Goal: Task Accomplishment & Management: Contribute content

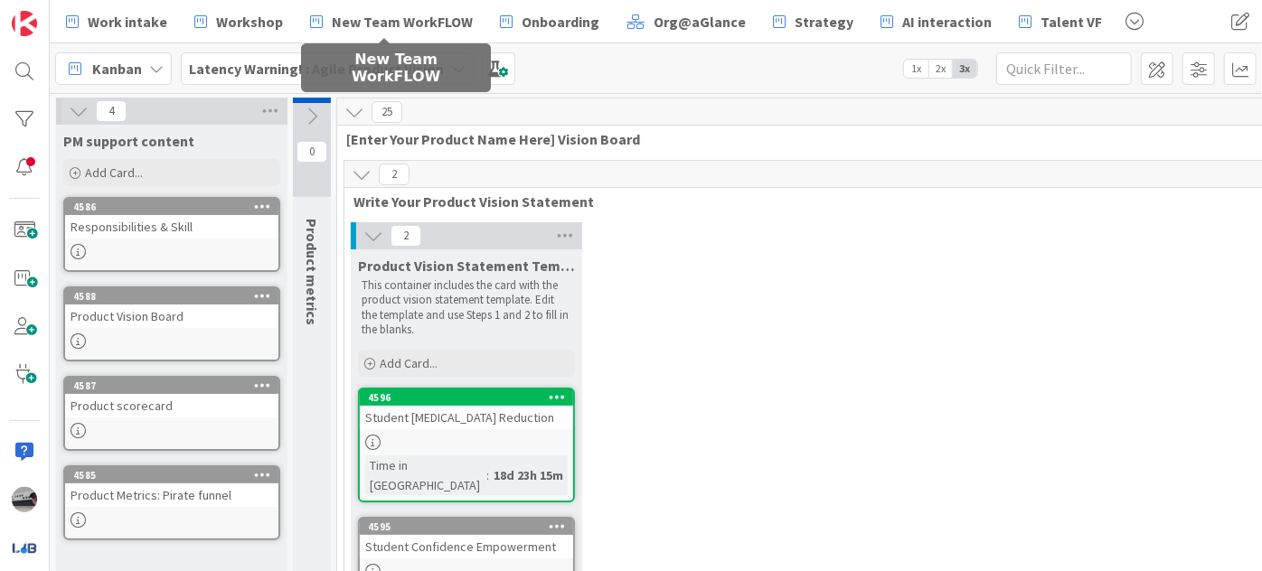
scroll to position [575, 0]
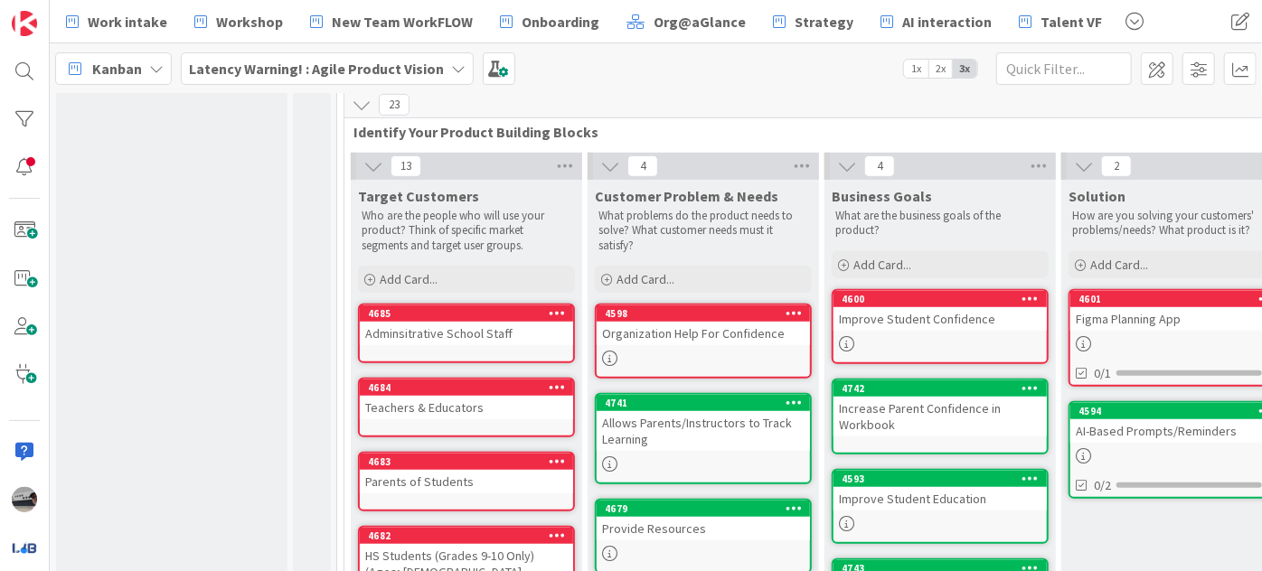
click at [301, 74] on b "Latency Warning! : Agile Product Vision" at bounding box center [316, 69] width 255 height 18
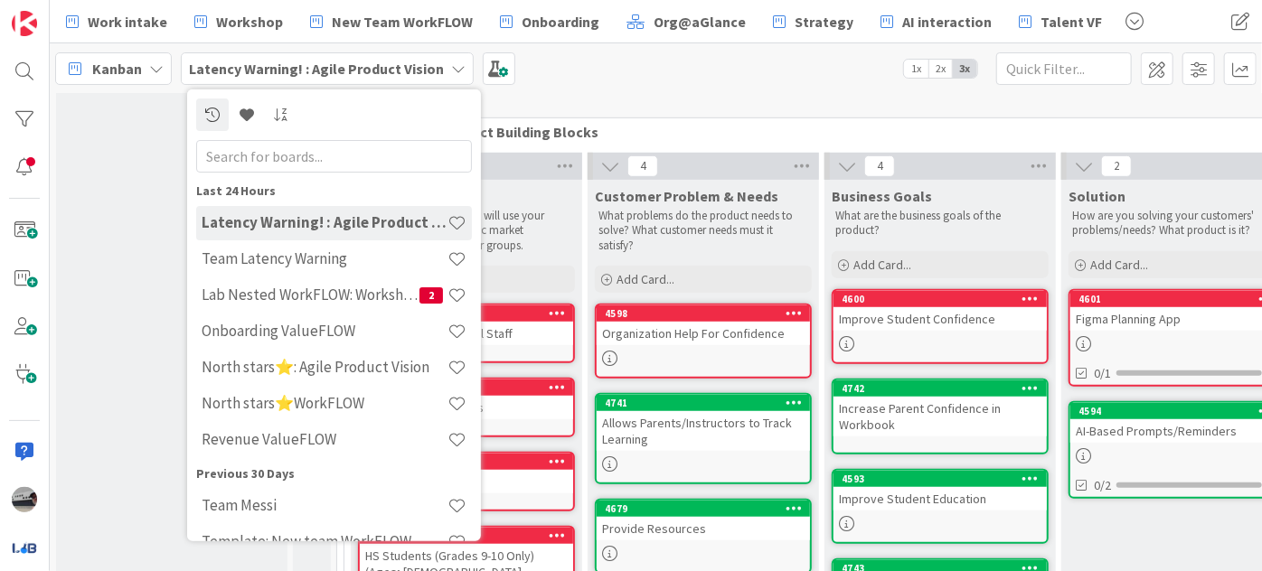
click at [315, 155] on input "text" at bounding box center [334, 155] width 276 height 33
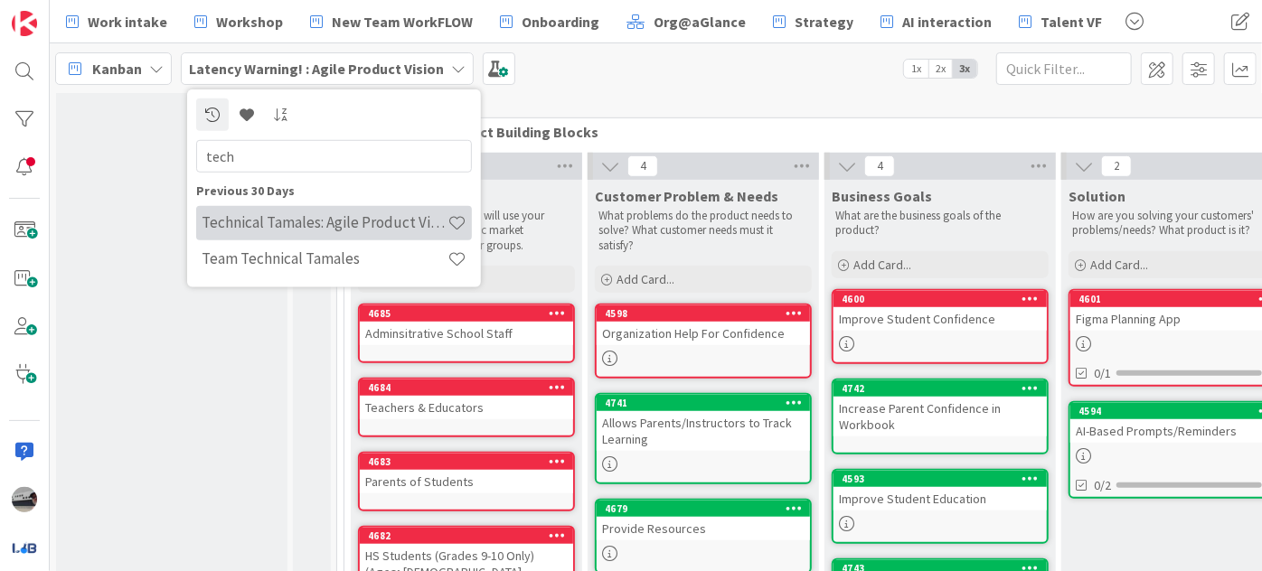
type input "tech"
click at [337, 217] on h4 "Technical Tamales: Agile Product Vision" at bounding box center [325, 222] width 246 height 18
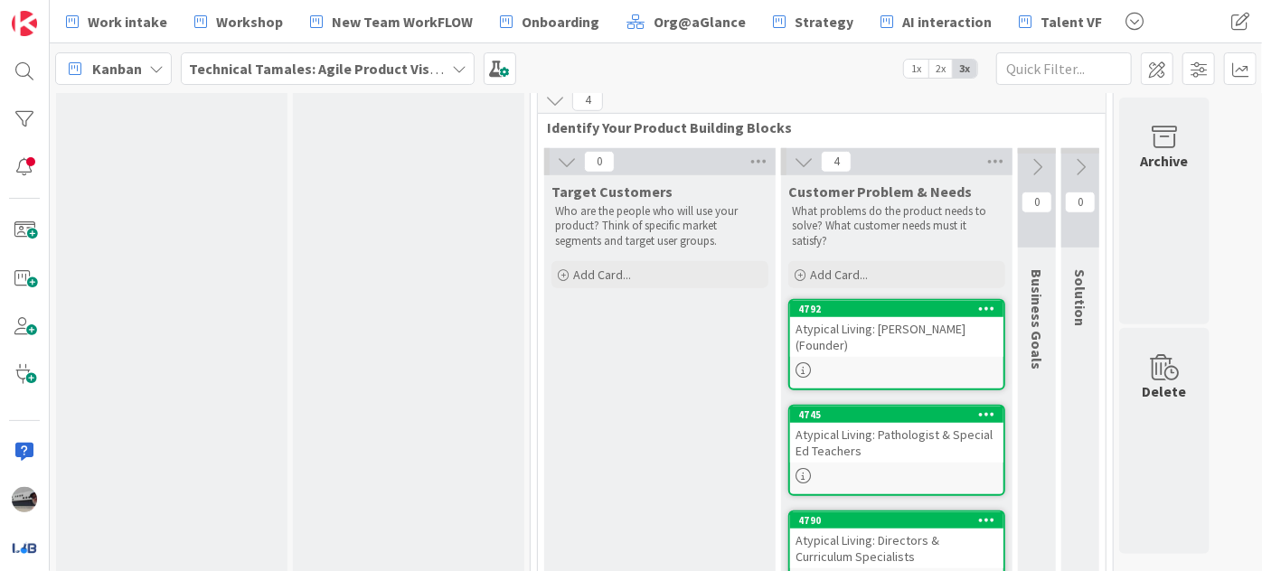
scroll to position [597, 0]
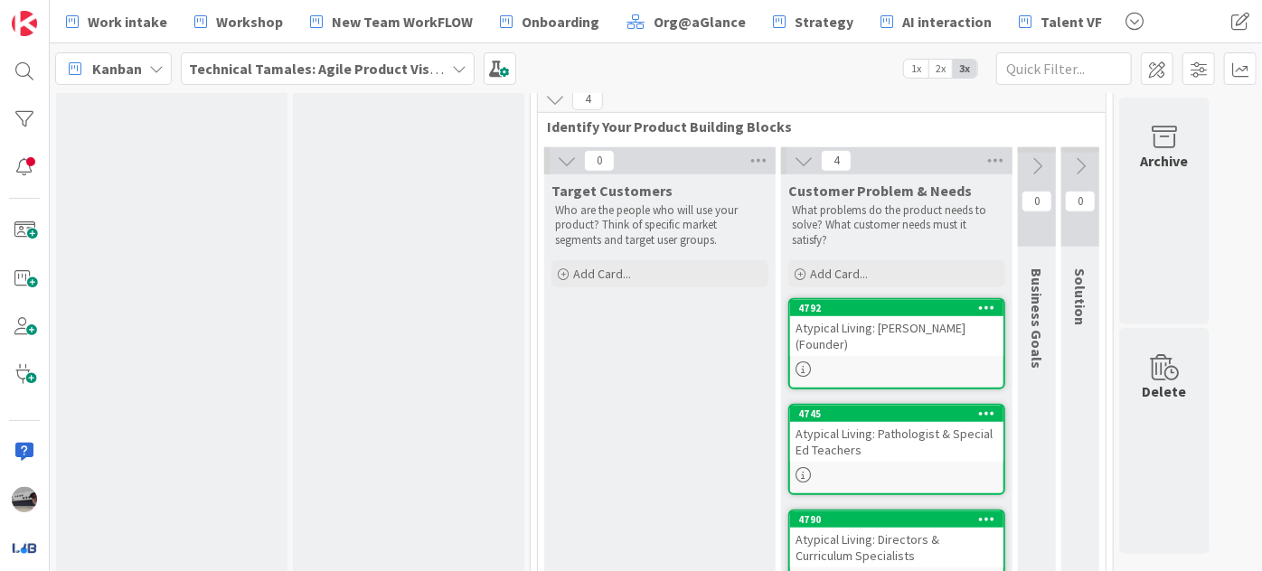
click at [898, 316] on div "Atypical Living: Tricia (Founder)" at bounding box center [896, 336] width 213 height 40
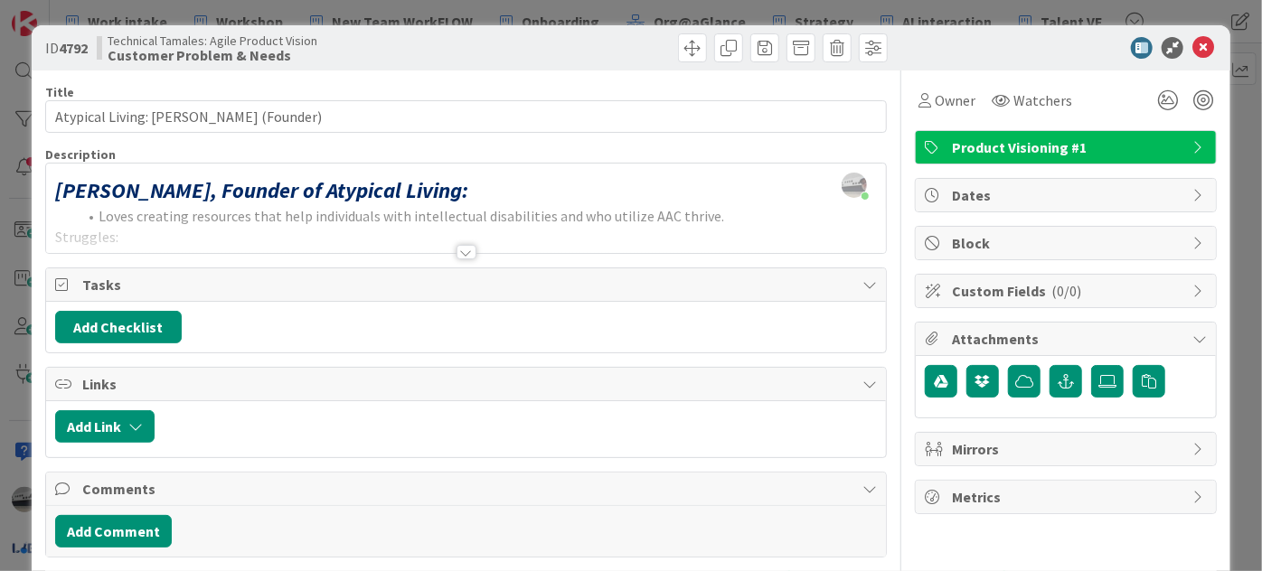
click at [461, 257] on div at bounding box center [466, 252] width 20 height 14
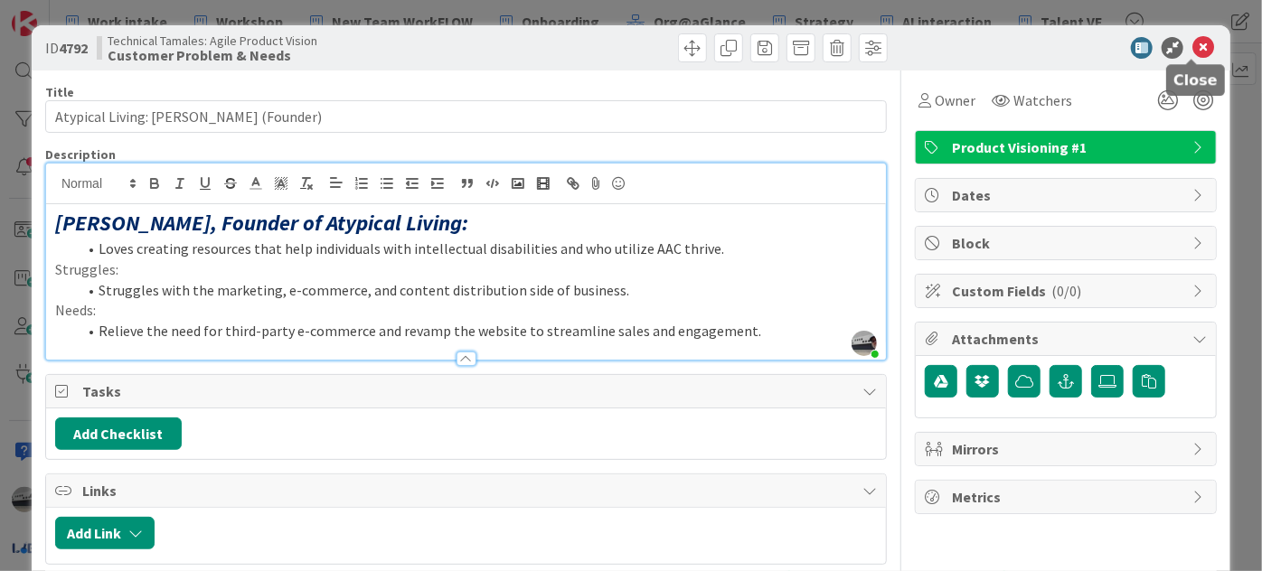
click at [1192, 45] on icon at bounding box center [1203, 48] width 22 height 22
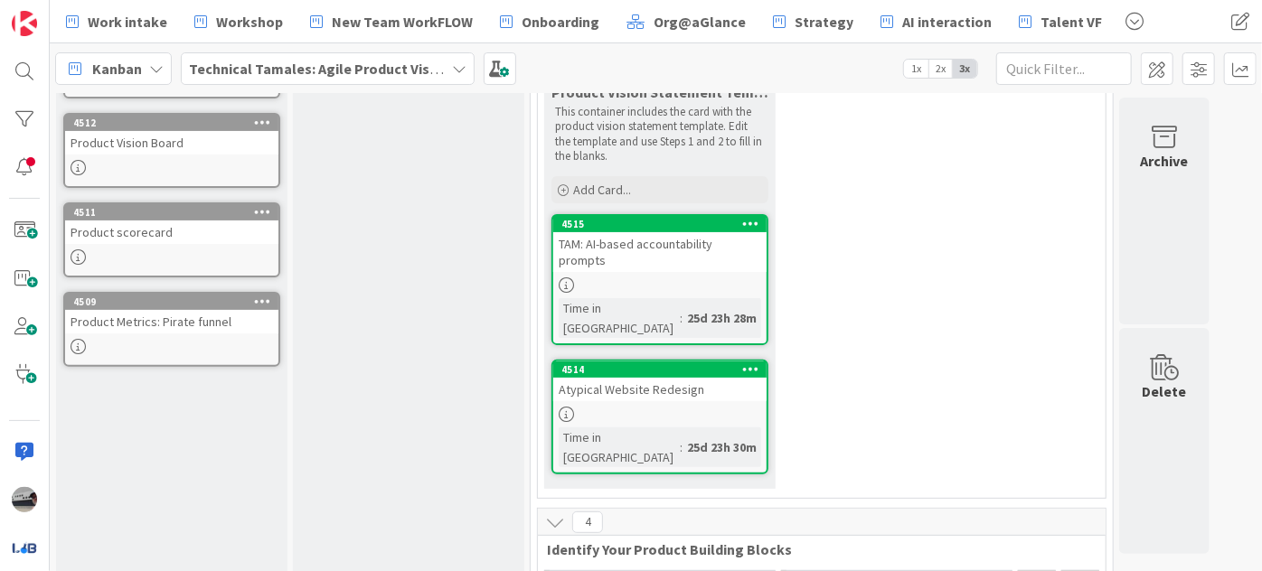
scroll to position [103, 0]
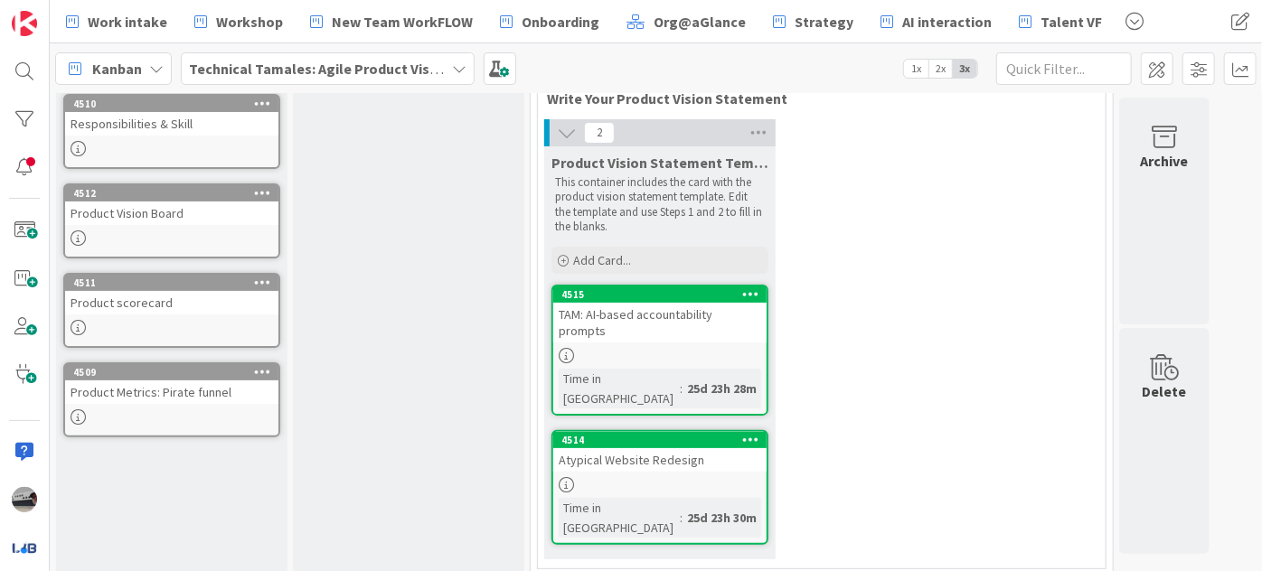
click at [659, 448] on div "Atypical Website Redesign" at bounding box center [659, 460] width 213 height 24
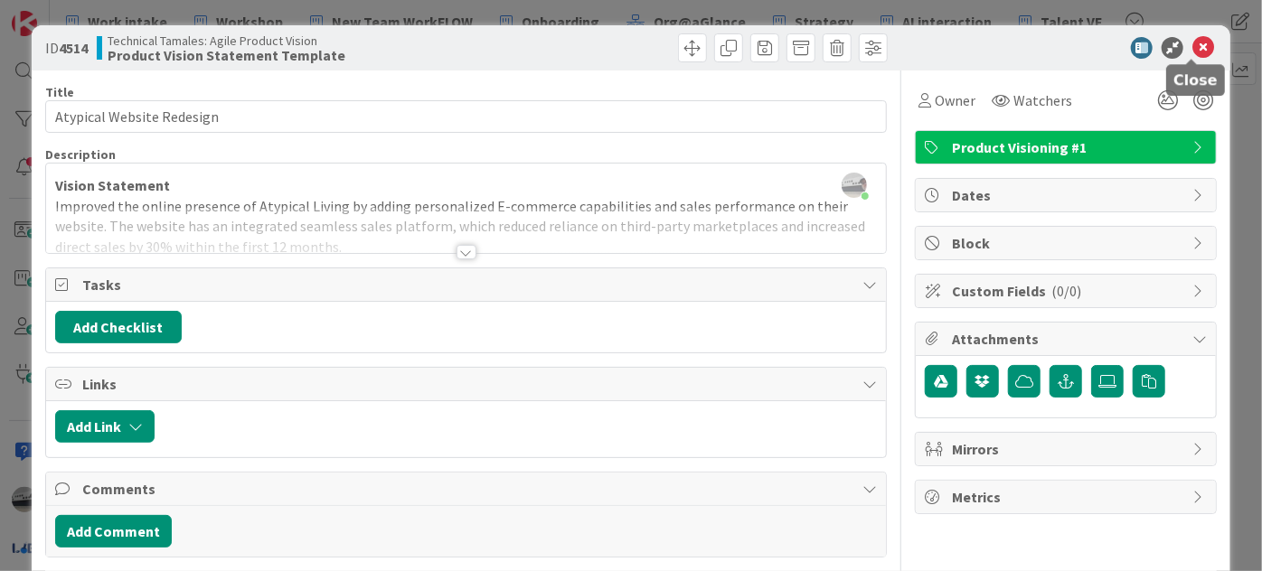
click at [1192, 45] on icon at bounding box center [1203, 48] width 22 height 22
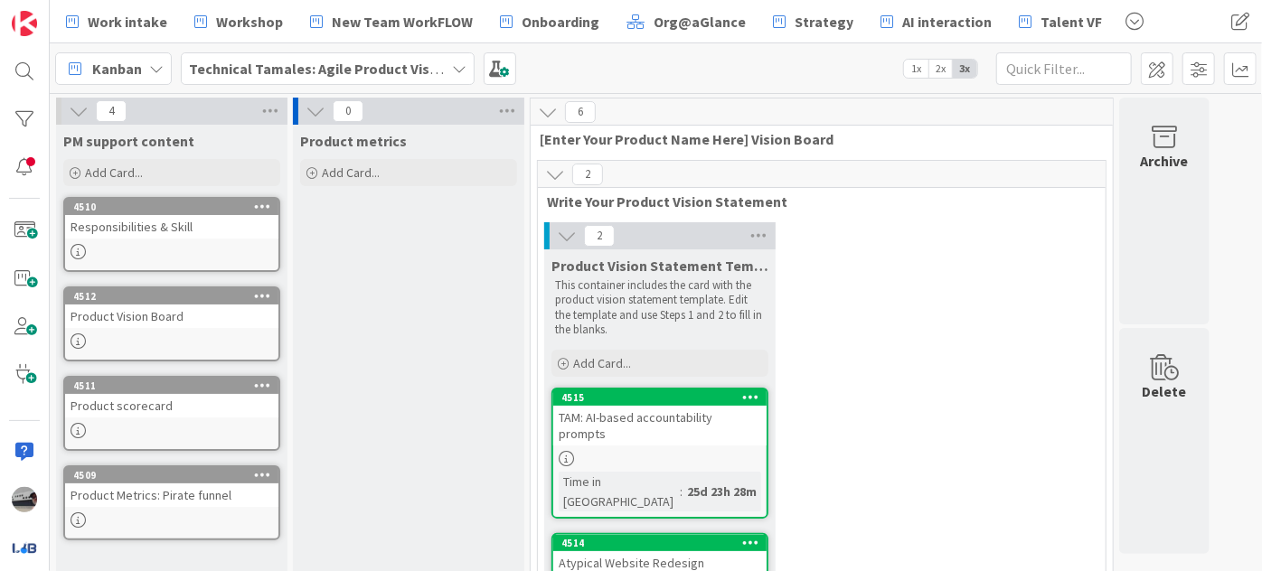
click at [81, 113] on icon at bounding box center [79, 111] width 20 height 20
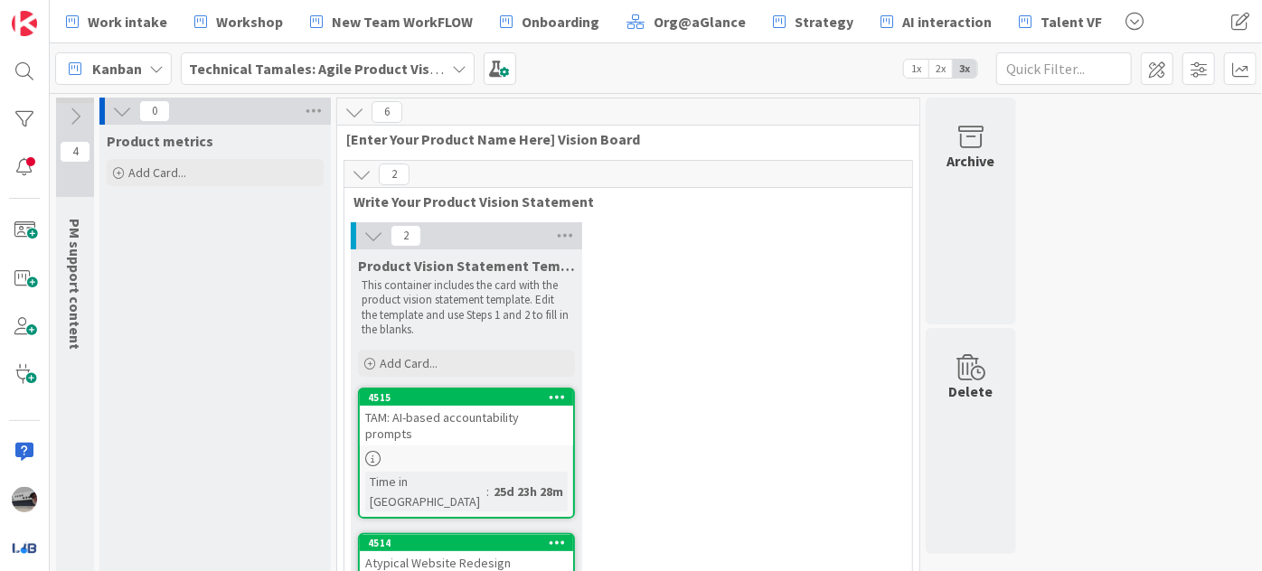
click at [124, 108] on icon at bounding box center [122, 111] width 20 height 20
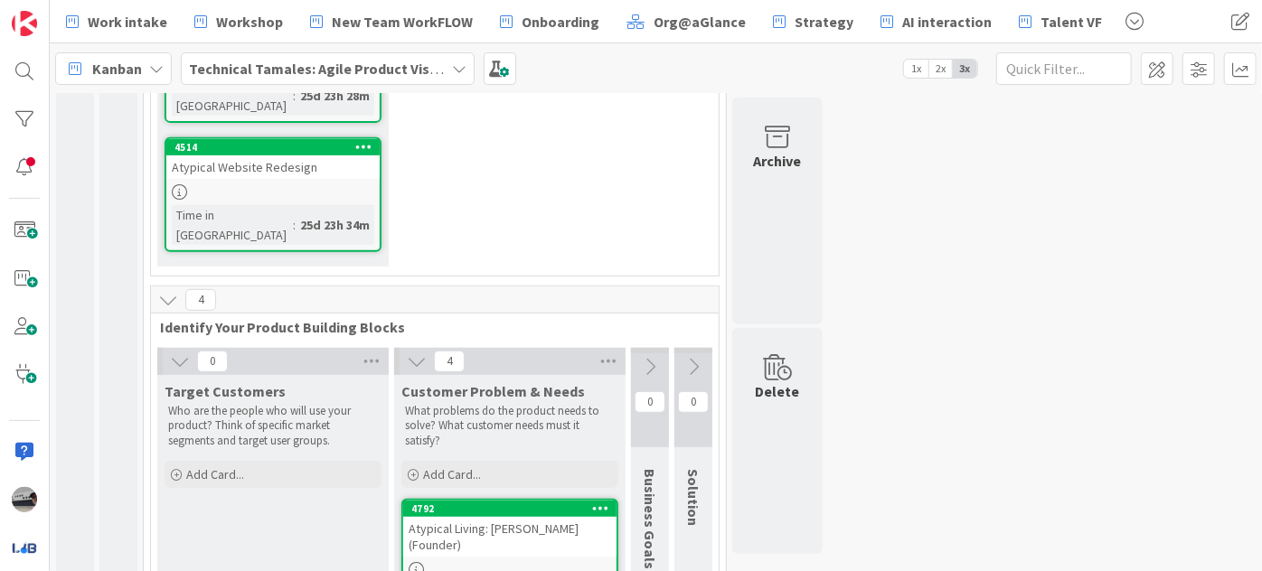
scroll to position [410, 0]
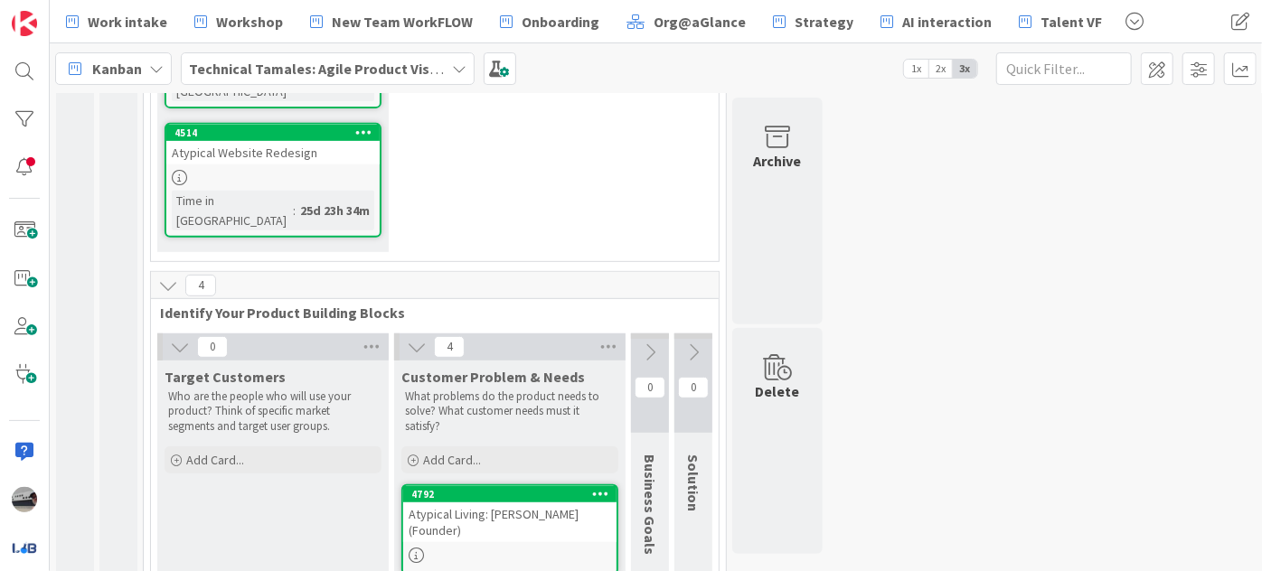
click at [649, 343] on icon at bounding box center [650, 353] width 20 height 20
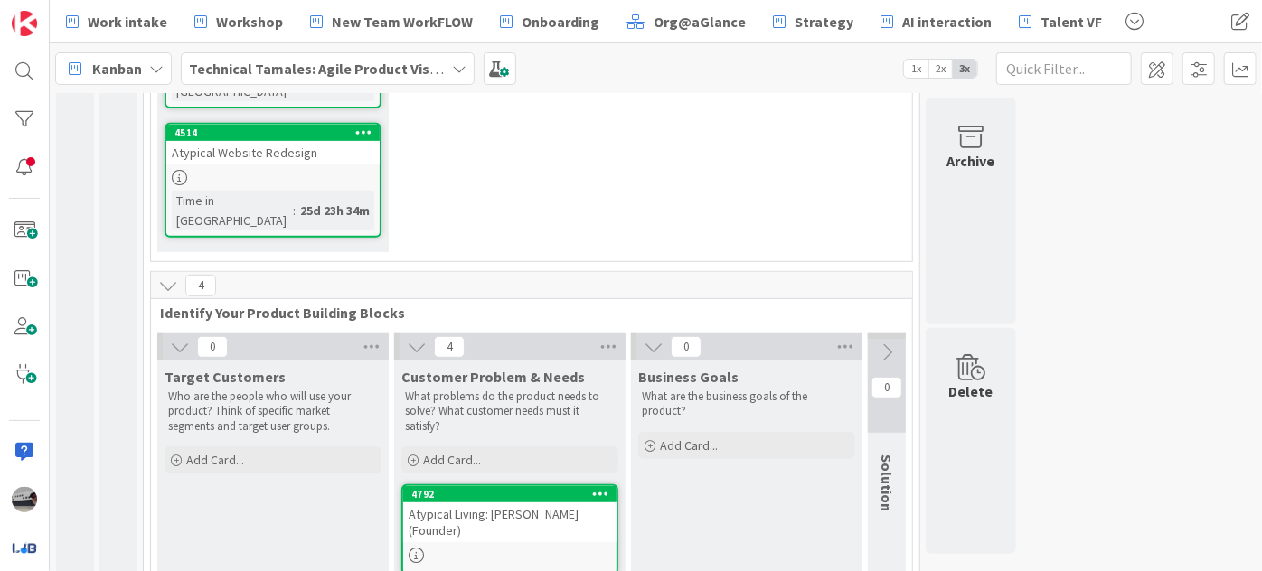
click at [648, 337] on icon at bounding box center [654, 347] width 20 height 20
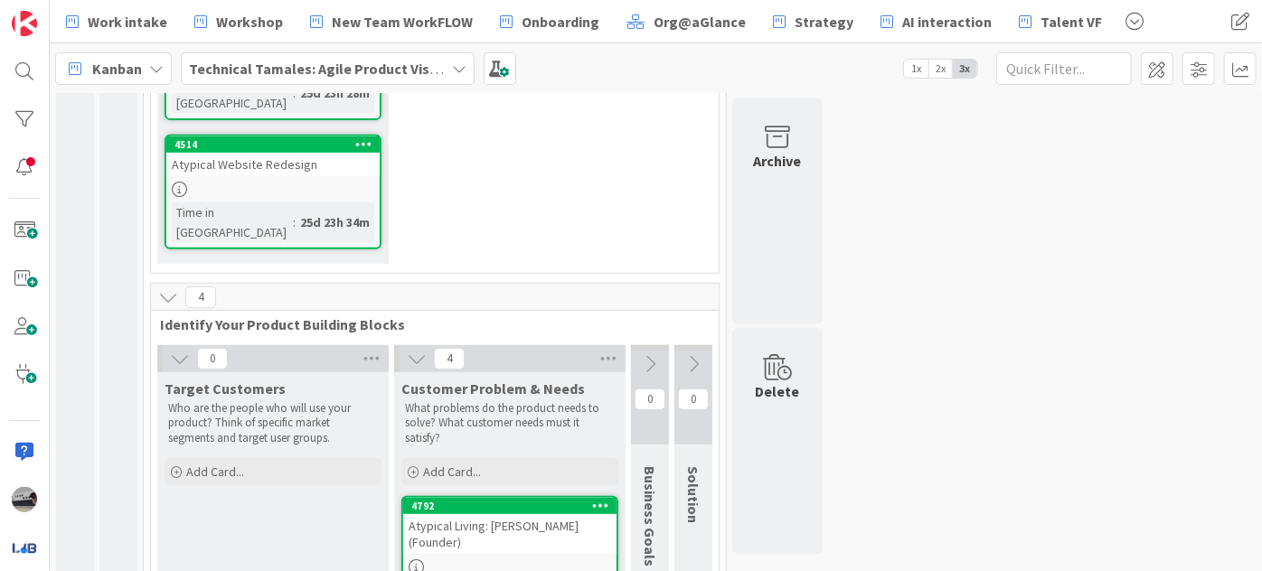
scroll to position [268, 0]
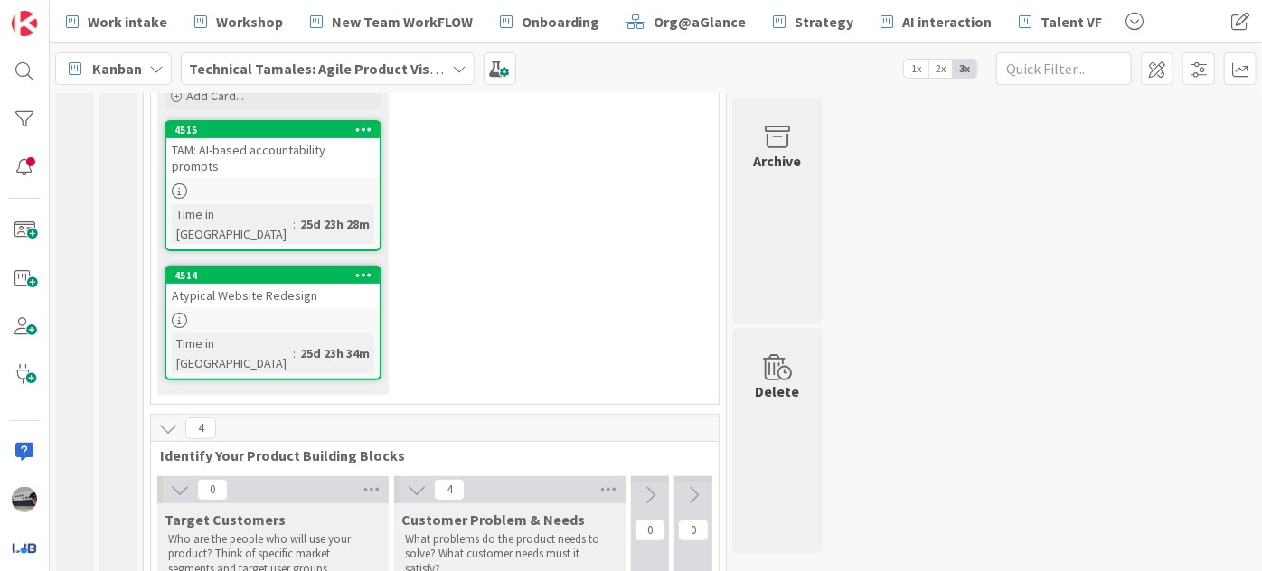
click at [298, 284] on div "Atypical Website Redesign" at bounding box center [272, 296] width 213 height 24
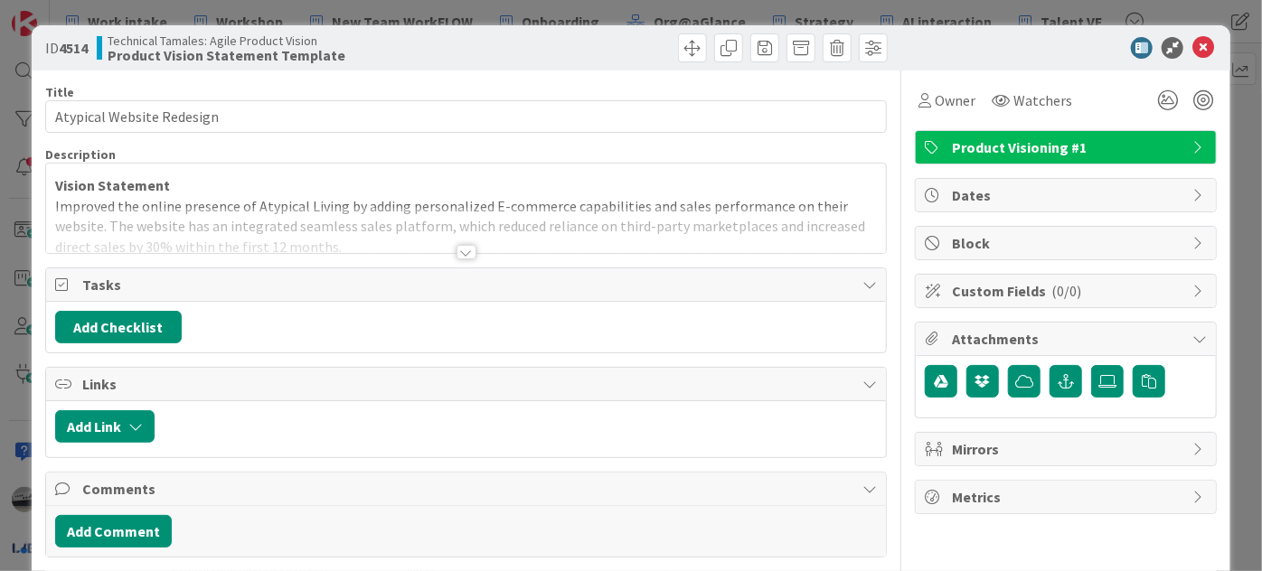
click at [1042, 150] on span "Product Visioning #1" at bounding box center [1067, 147] width 231 height 22
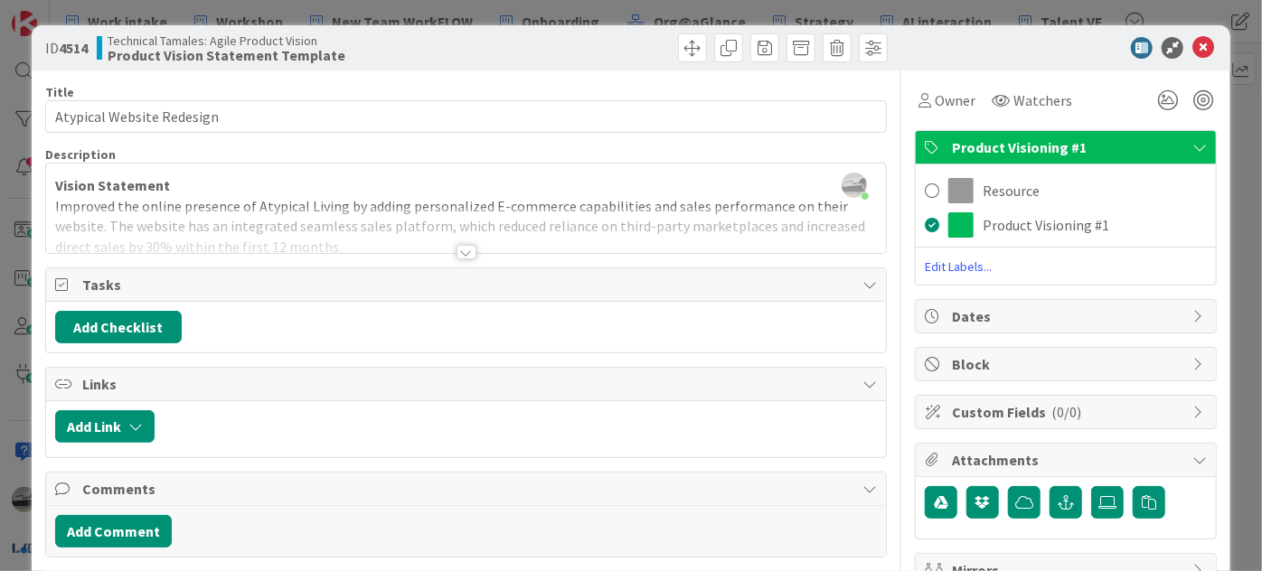
click at [947, 263] on span "Edit Labels..." at bounding box center [1066, 267] width 300 height 18
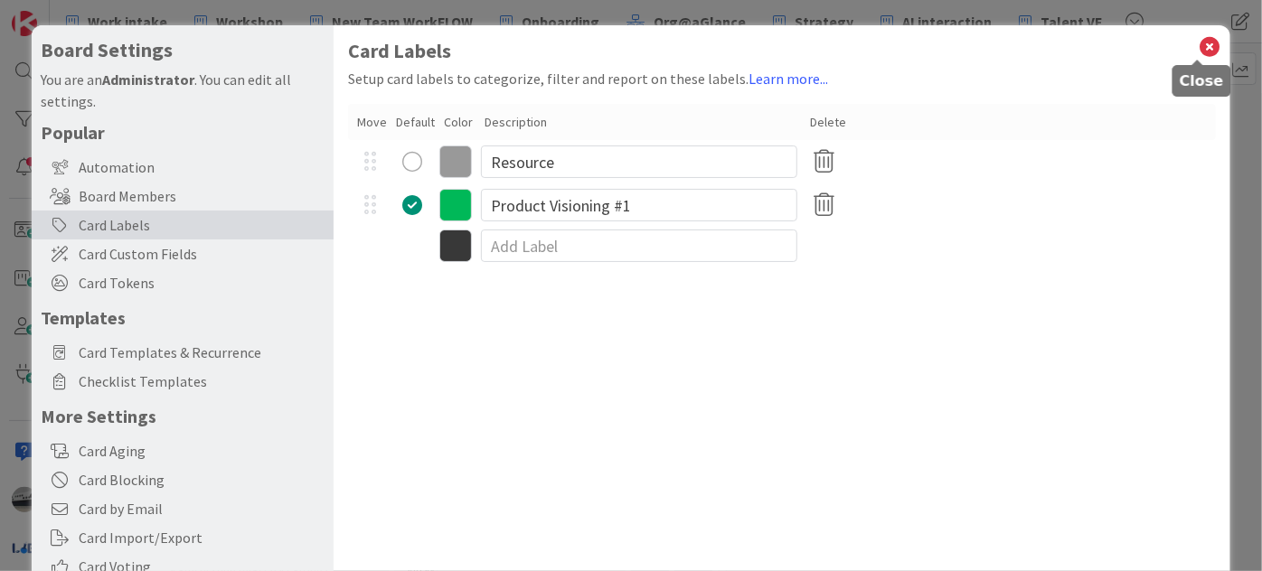
click at [1198, 46] on icon at bounding box center [1210, 46] width 24 height 25
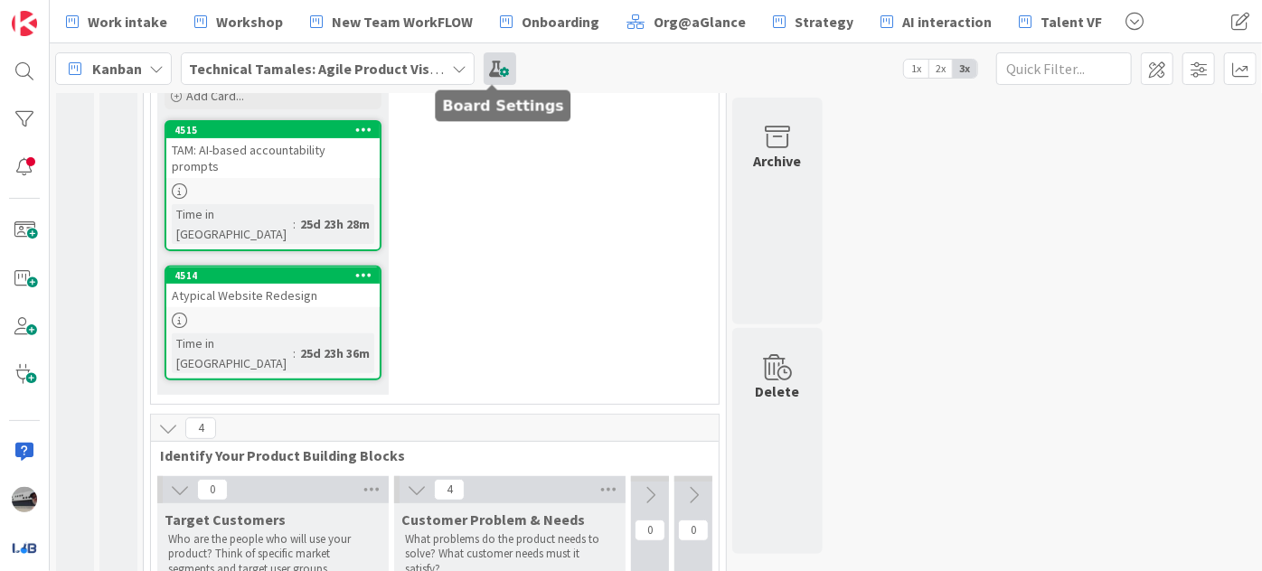
click at [500, 61] on span at bounding box center [500, 68] width 33 height 33
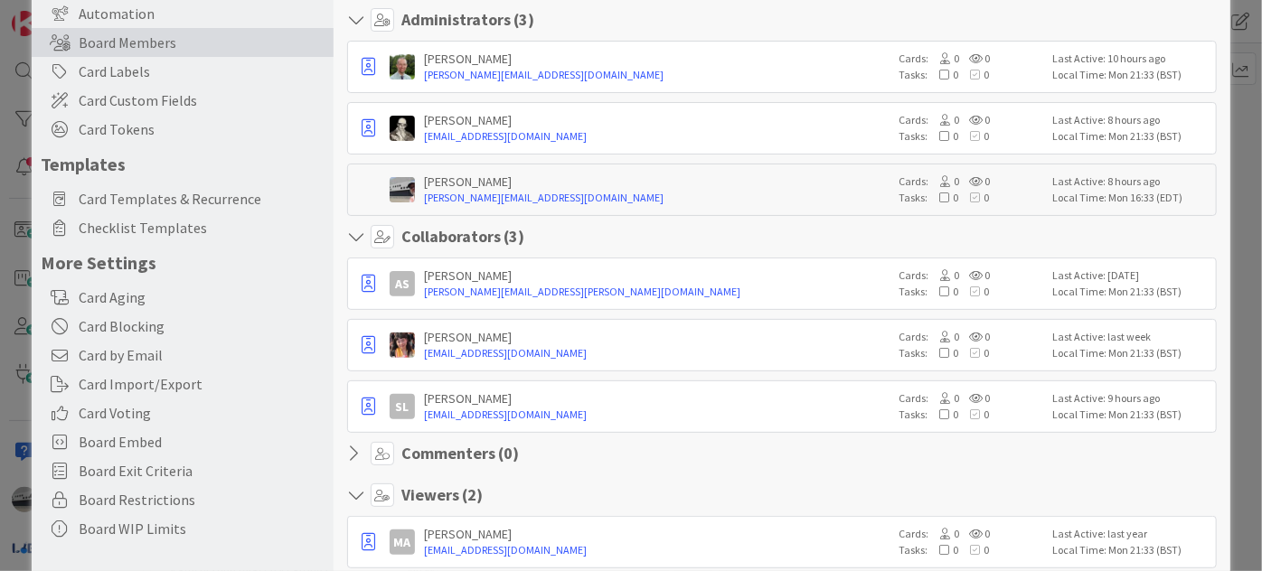
scroll to position [164, 0]
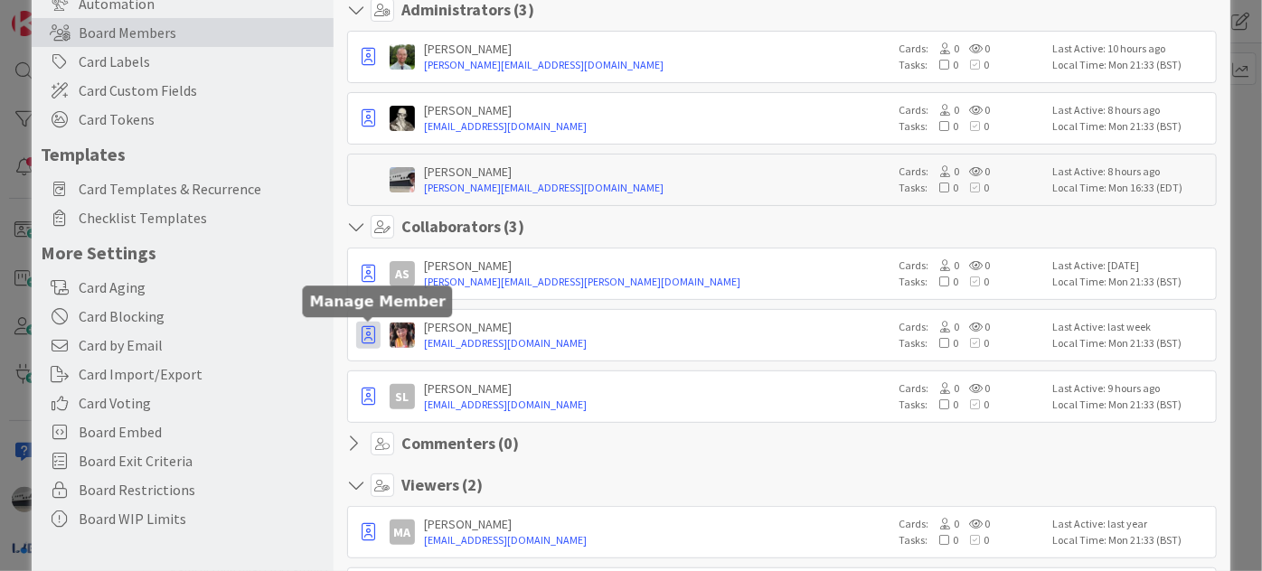
click at [363, 334] on icon "button" at bounding box center [369, 335] width 14 height 18
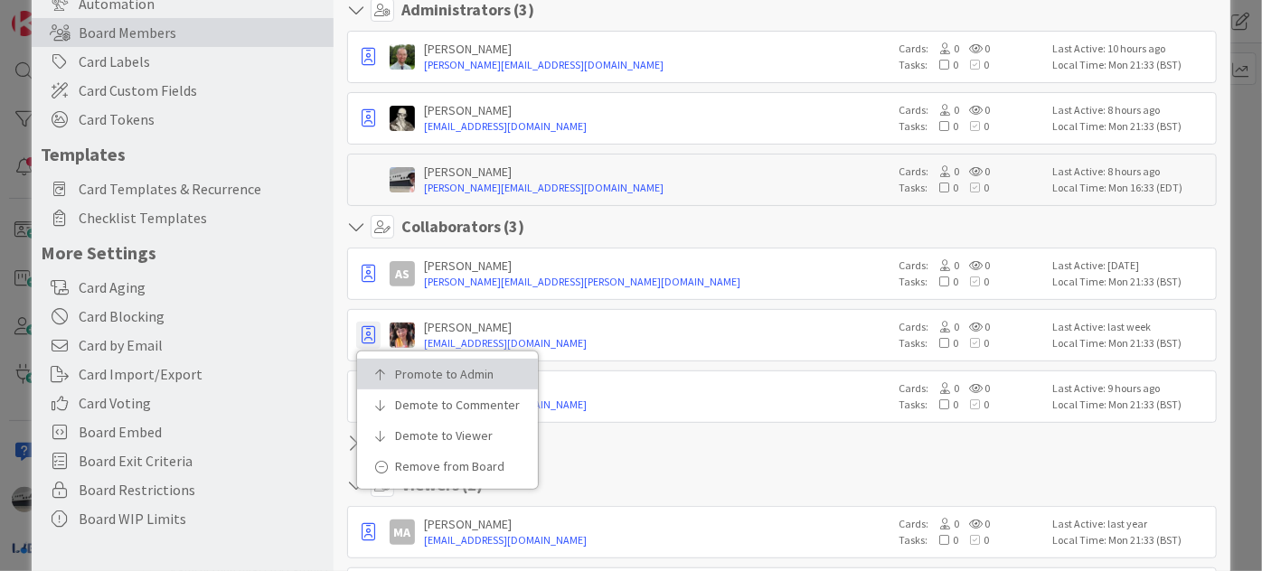
click at [392, 359] on link "Promote to Admin" at bounding box center [447, 374] width 181 height 31
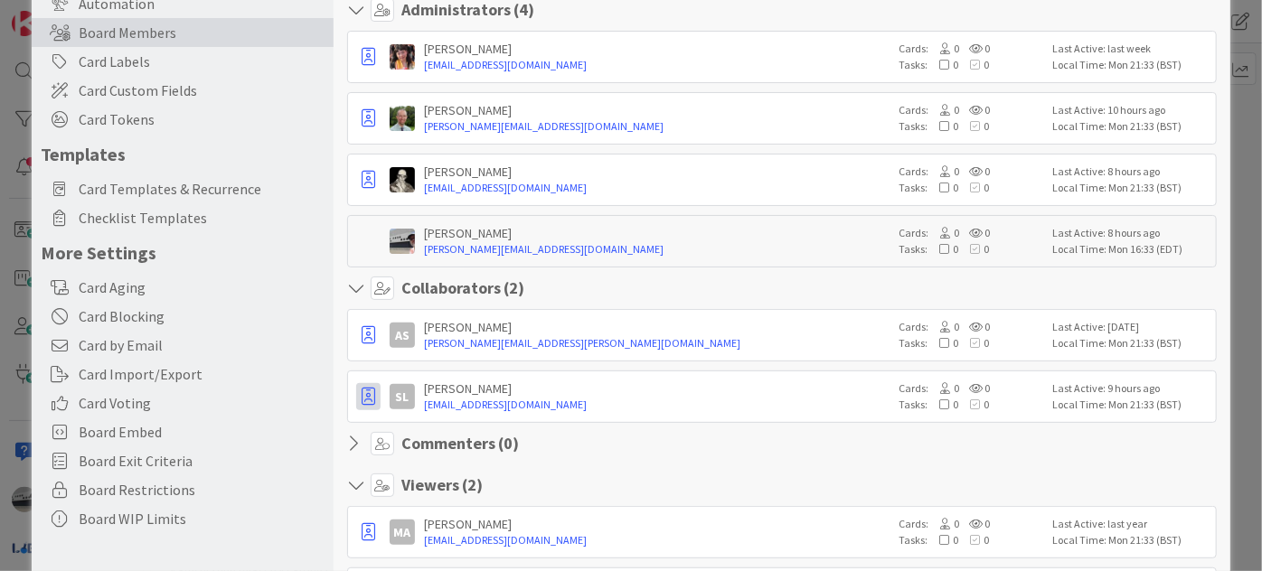
click at [360, 385] on button "button" at bounding box center [368, 396] width 24 height 27
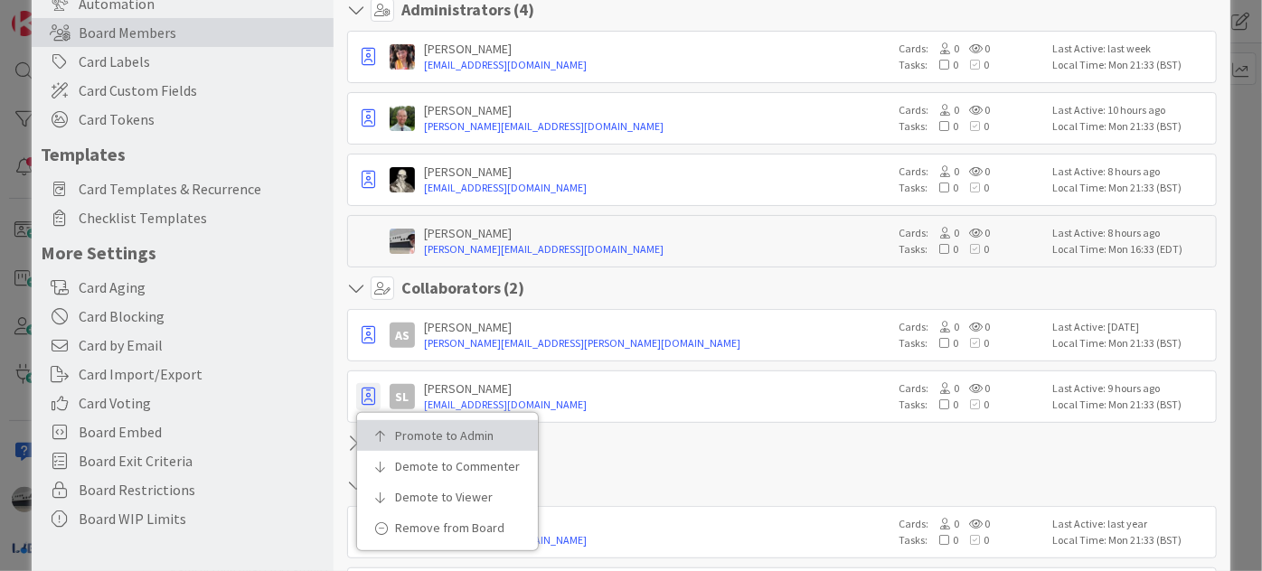
click at [403, 437] on p "Promote to Admin" at bounding box center [454, 435] width 118 height 13
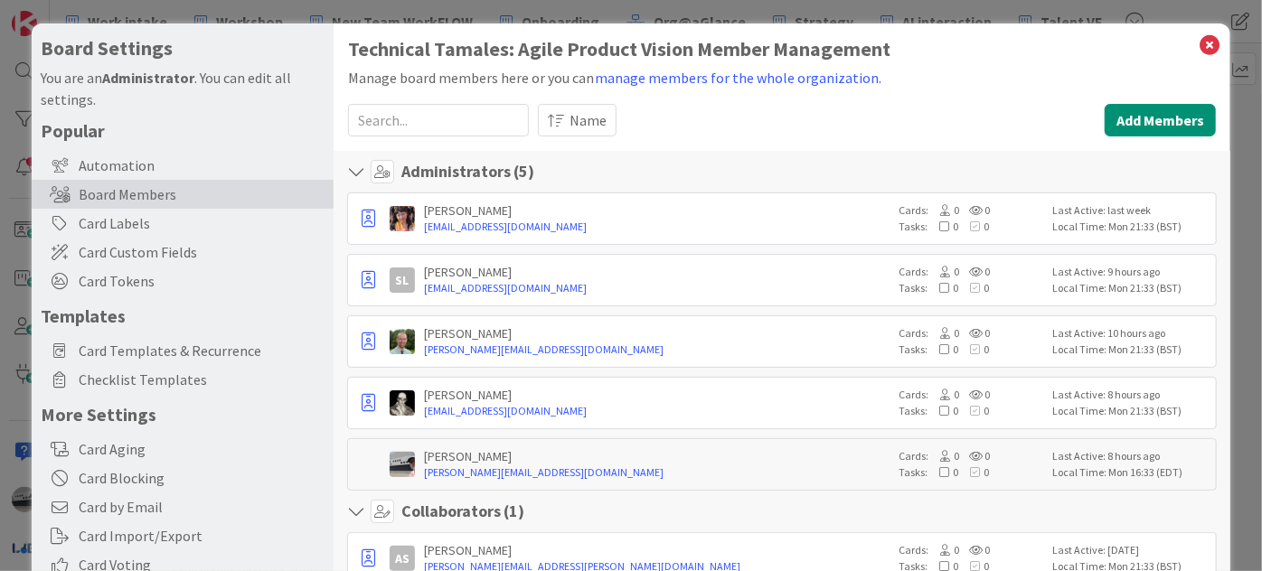
scroll to position [0, 0]
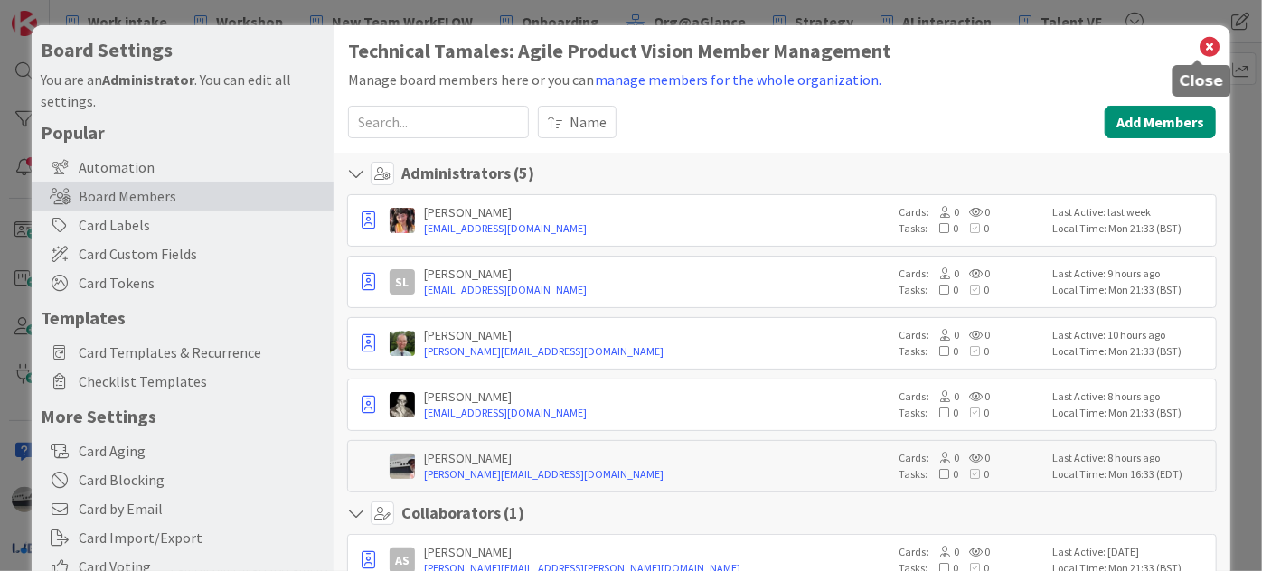
click at [1202, 45] on icon at bounding box center [1210, 46] width 24 height 25
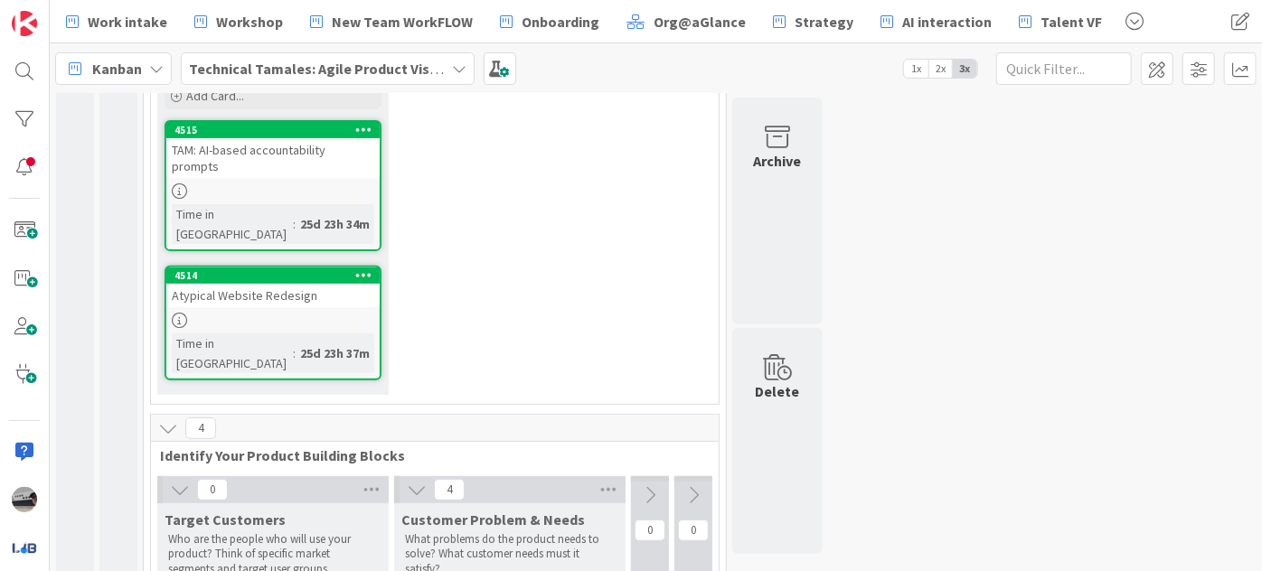
click at [263, 284] on div "Atypical Website Redesign" at bounding box center [272, 296] width 213 height 24
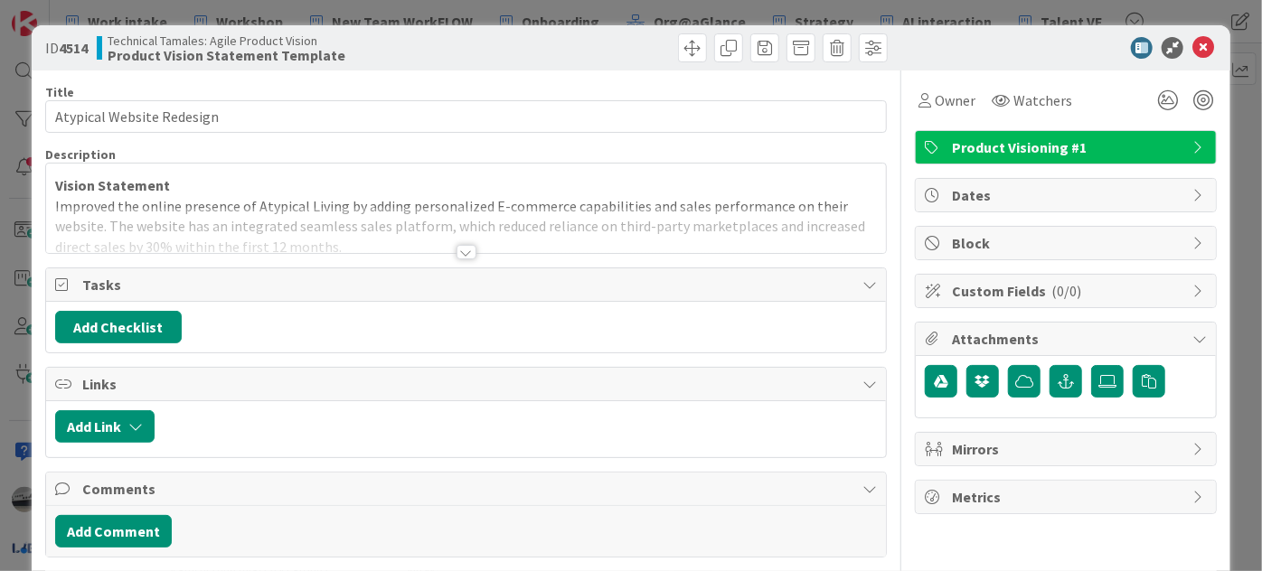
click at [1192, 144] on icon at bounding box center [1199, 147] width 14 height 14
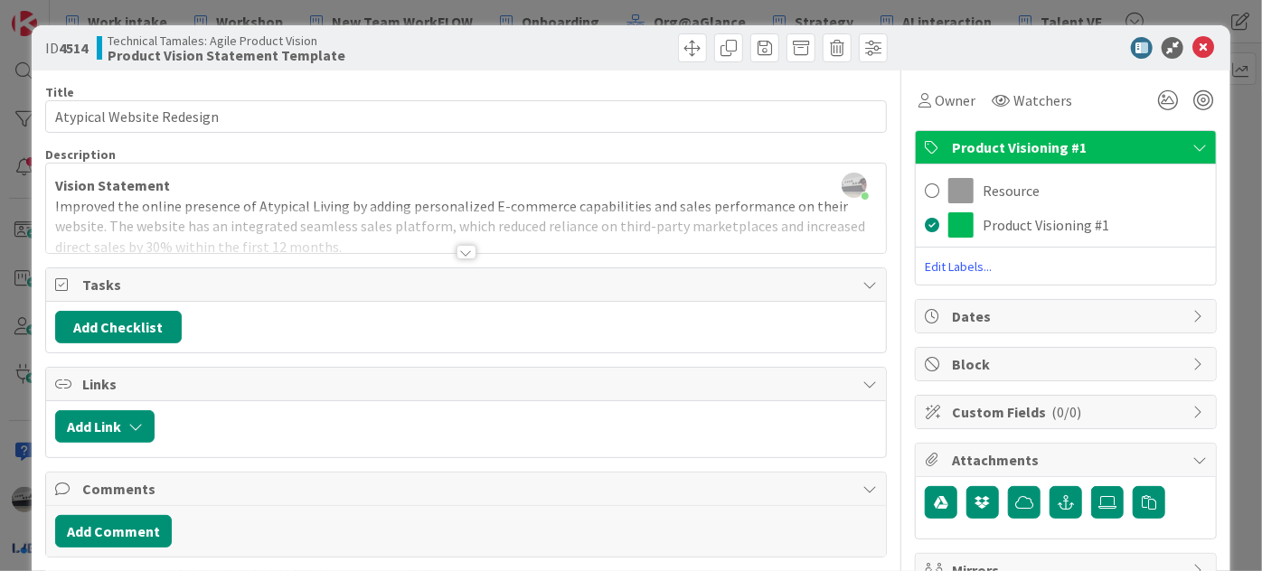
click at [954, 266] on span "Edit Labels..." at bounding box center [1066, 267] width 300 height 18
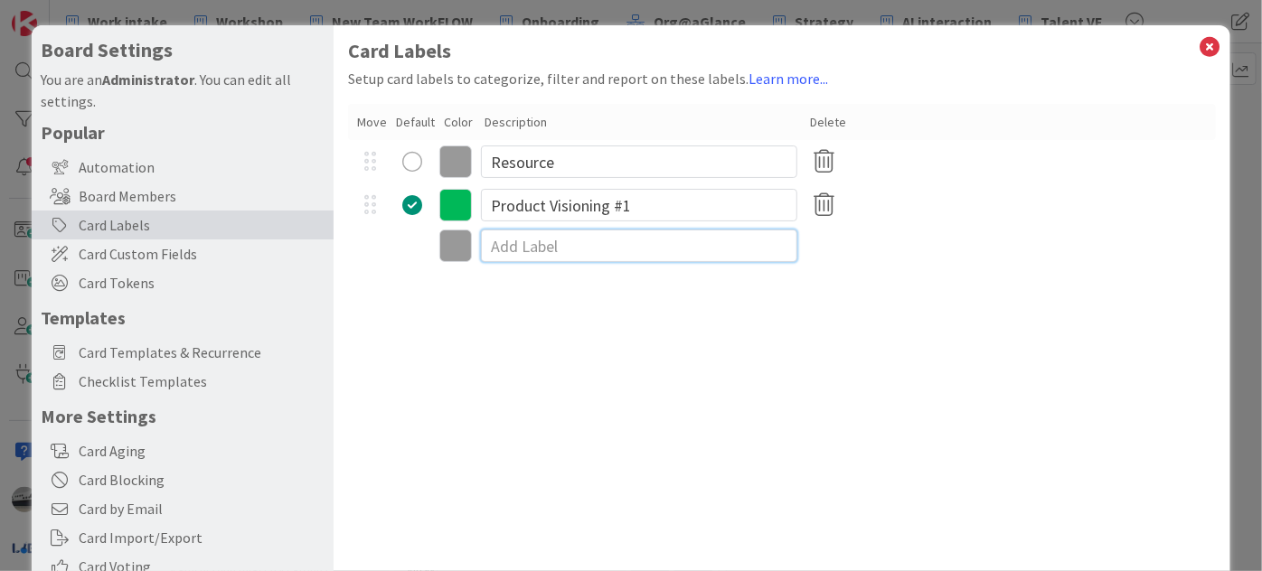
click at [578, 242] on input at bounding box center [639, 246] width 316 height 33
click at [451, 252] on icon at bounding box center [455, 246] width 33 height 33
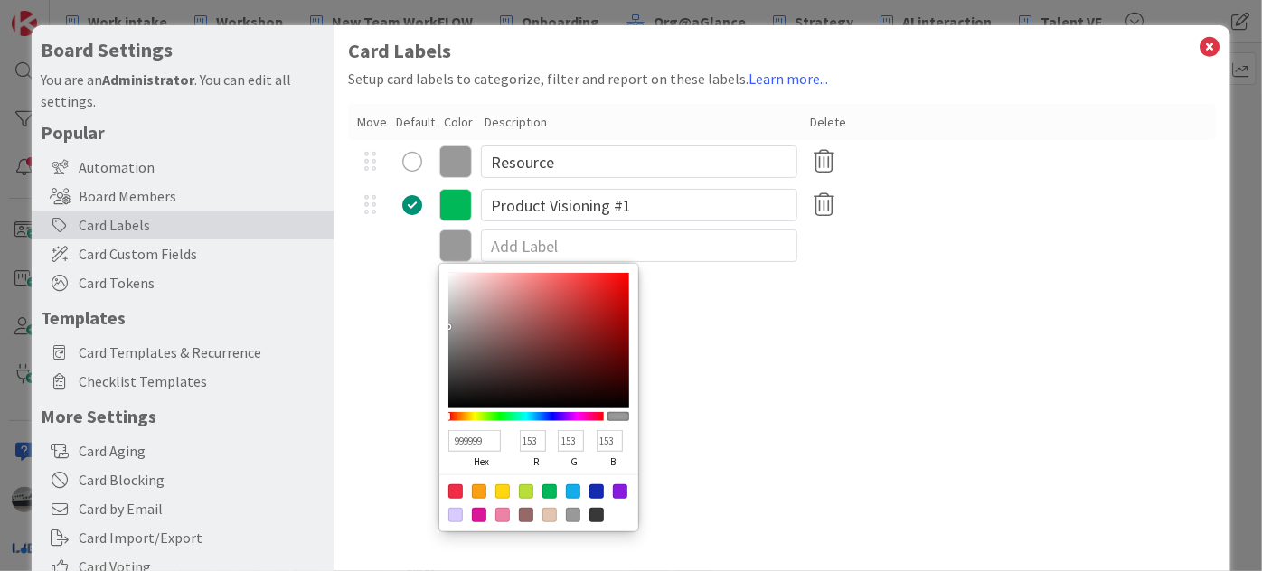
drag, startPoint x: 484, startPoint y: 488, endPoint x: 538, endPoint y: 491, distance: 53.4
click at [492, 490] on div at bounding box center [538, 503] width 199 height 57
click at [542, 490] on div at bounding box center [549, 491] width 14 height 14
type input "00B858"
type input "0"
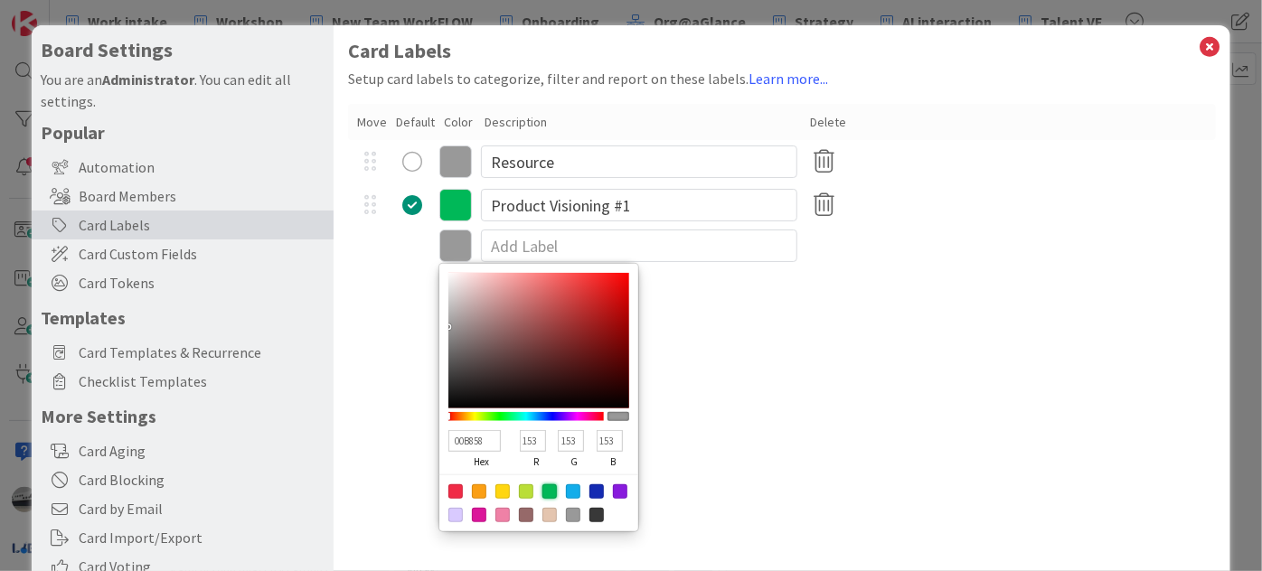
type input "184"
type input "88"
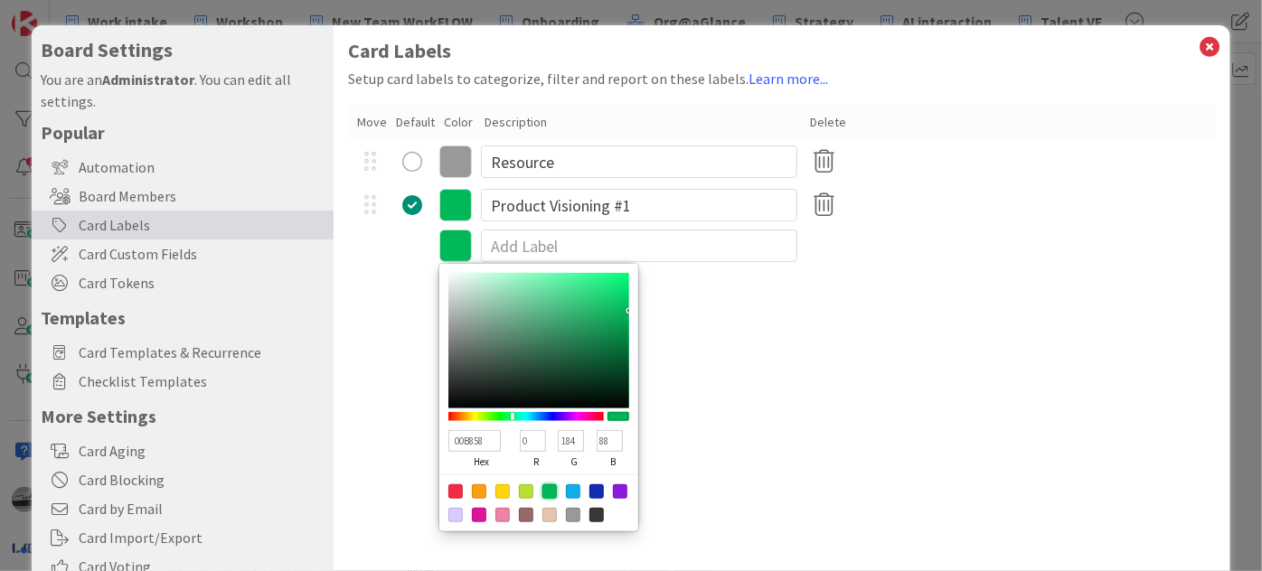
click at [576, 491] on div at bounding box center [573, 491] width 14 height 14
type input "13ADEA"
type input "19"
type input "173"
type input "234"
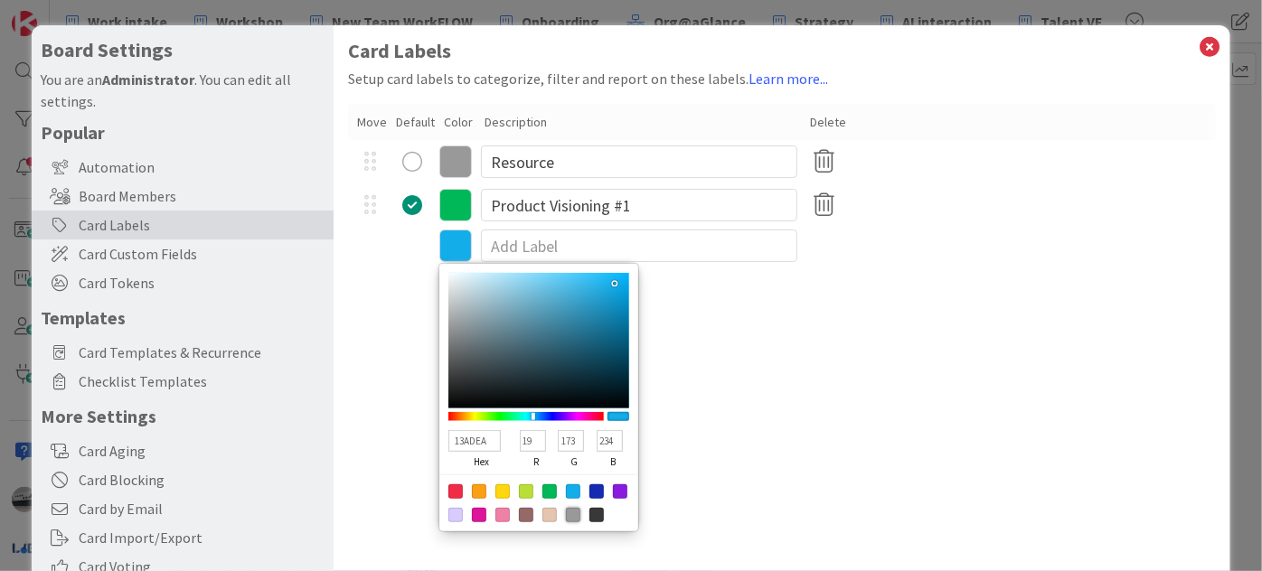
click at [570, 515] on div at bounding box center [573, 515] width 14 height 14
type input "999999"
type input "153"
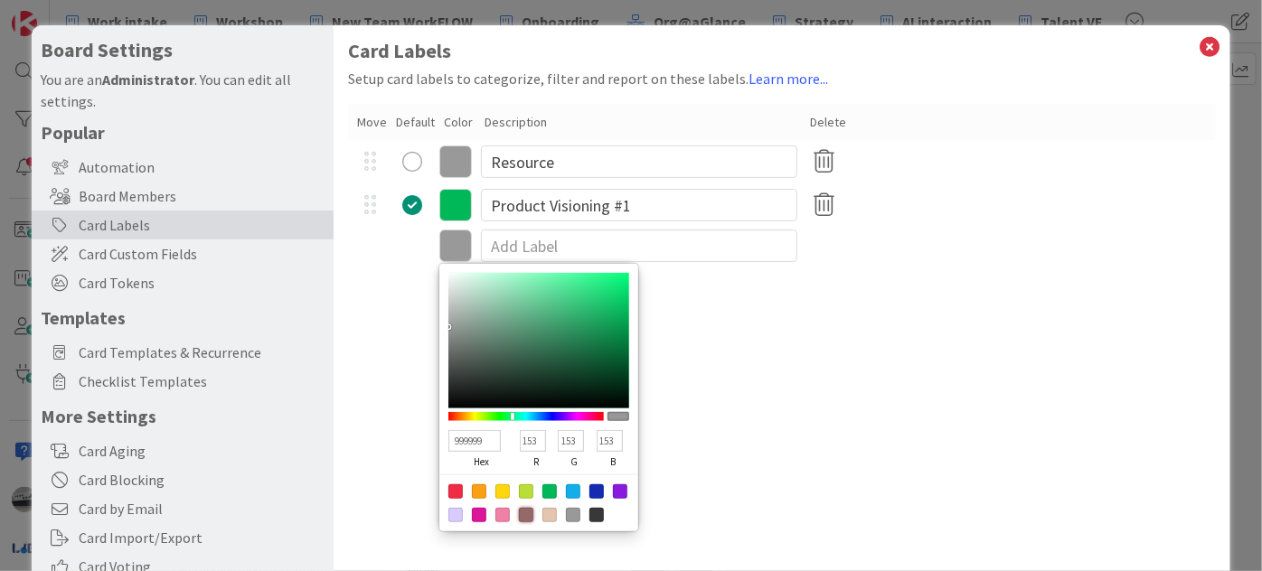
click at [530, 517] on div at bounding box center [526, 515] width 14 height 14
type input "966969"
type input "150"
type input "105"
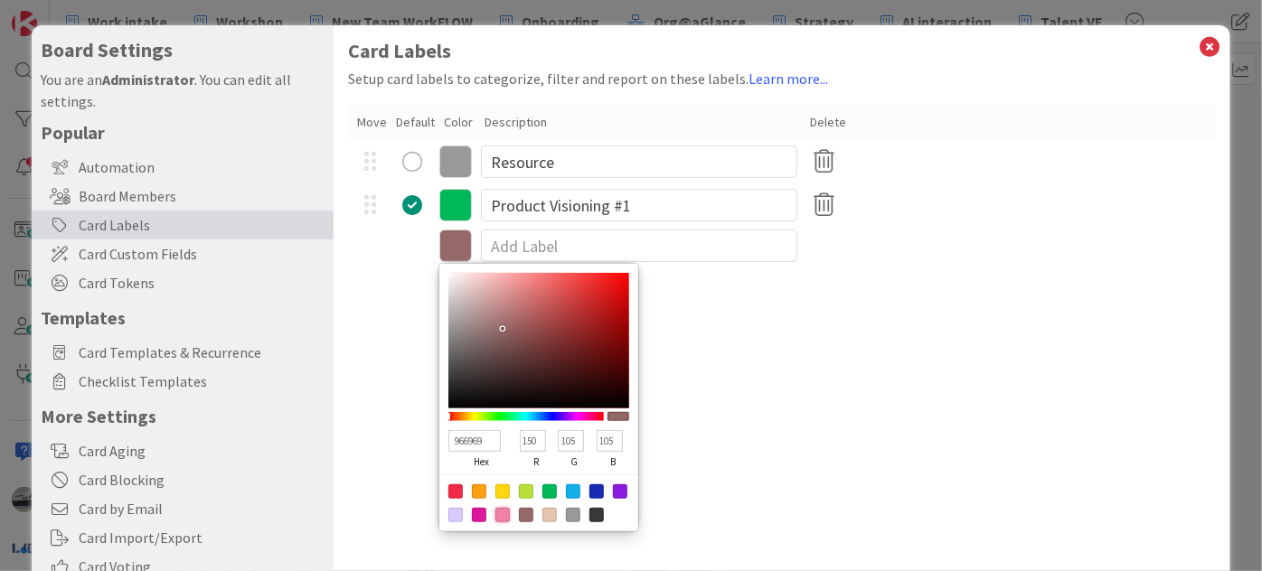
drag, startPoint x: 496, startPoint y: 515, endPoint x: 477, endPoint y: 516, distance: 19.0
click at [495, 515] on div at bounding box center [502, 515] width 14 height 14
type input "EF81A6"
type input "239"
type input "129"
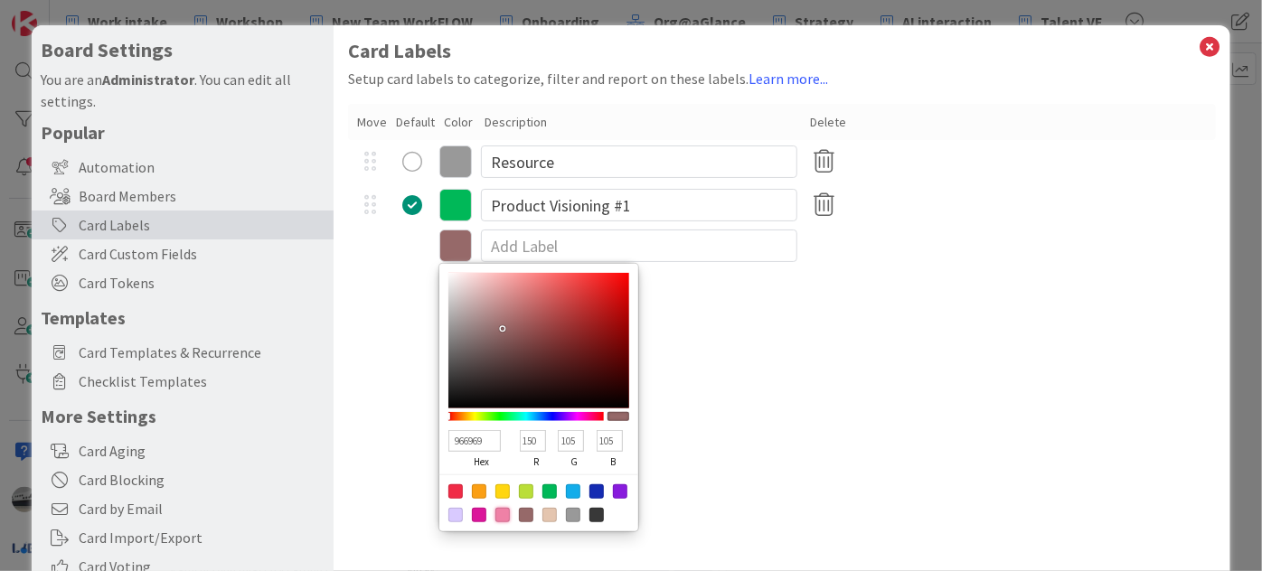
type input "166"
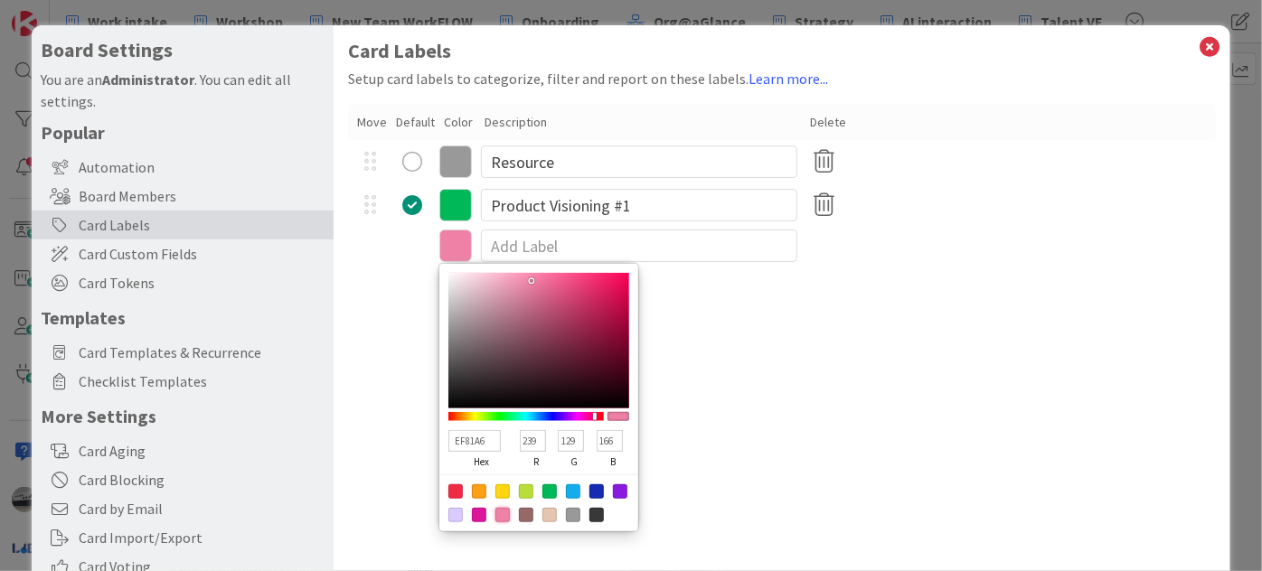
click at [452, 512] on div at bounding box center [455, 515] width 14 height 14
type input "D9CAFF"
type input "217"
type input "202"
type input "255"
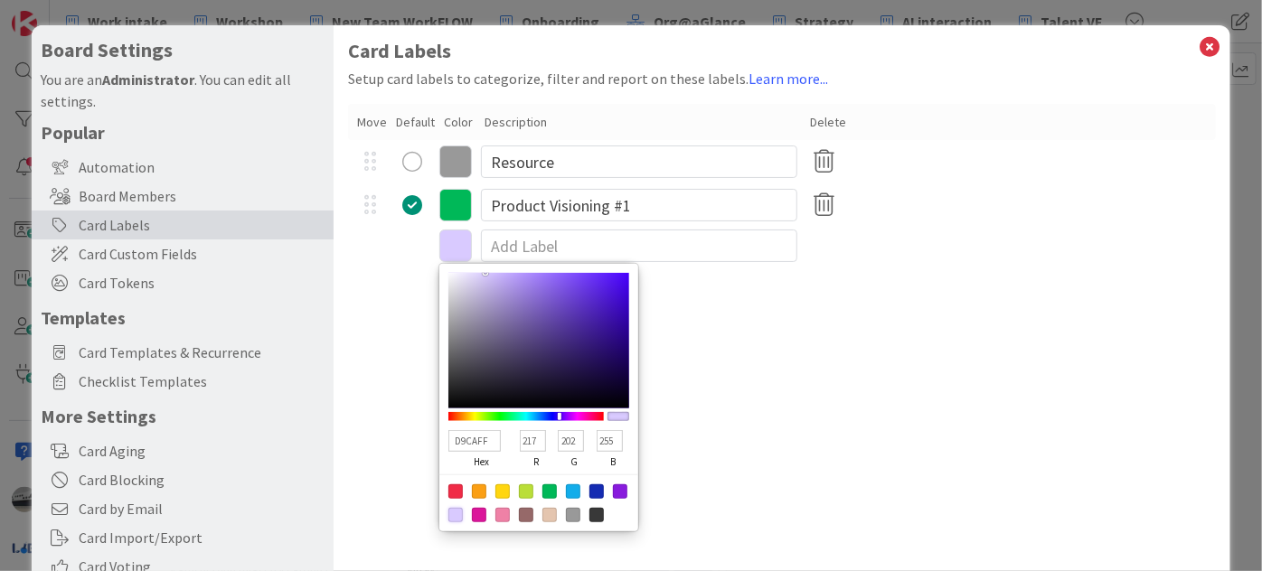
type input "3C1B90"
type input "60"
type input "27"
type input "144"
type input "3D1D90"
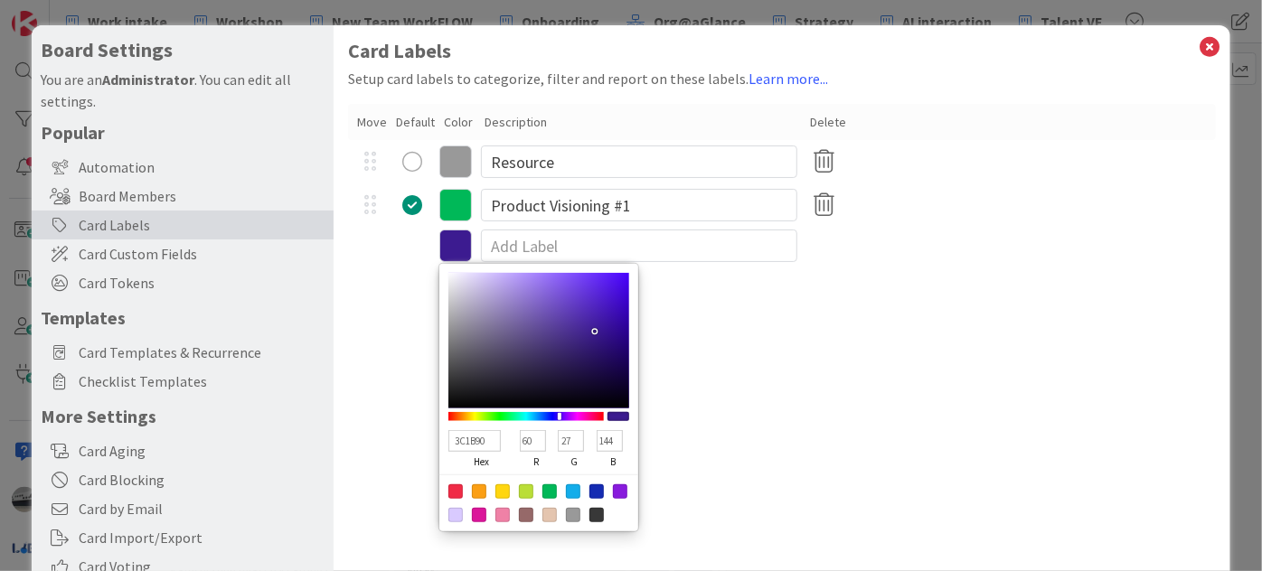
type input "61"
type input "29"
type input "3C237F"
type input "60"
type input "35"
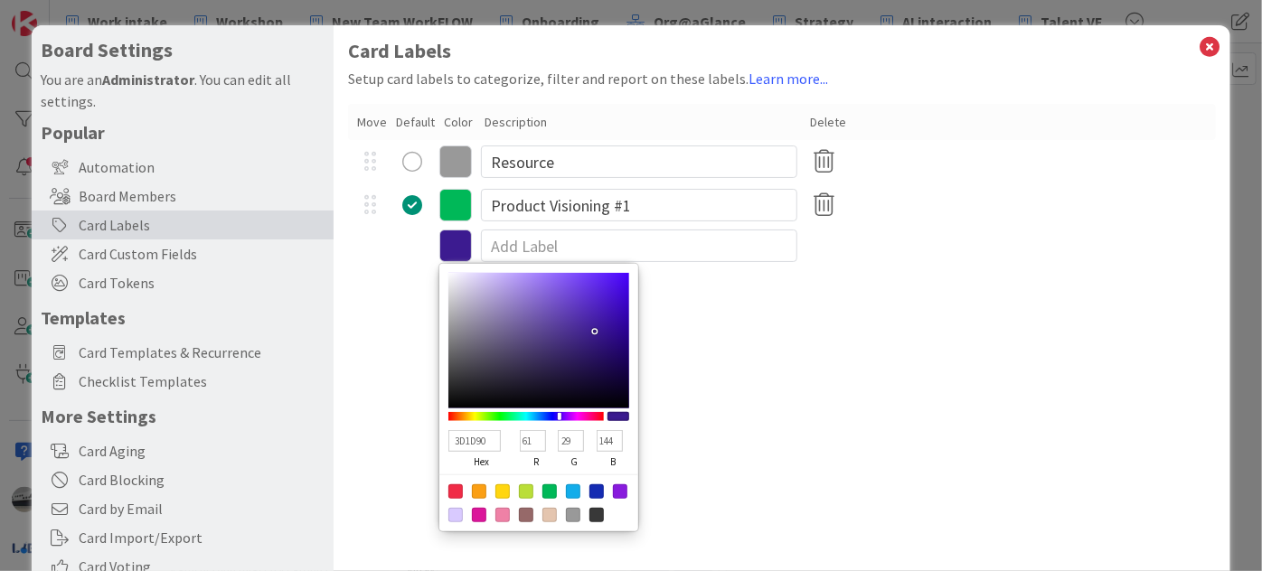
type input "127"
type input "3B286C"
type input "59"
type input "40"
type input "108"
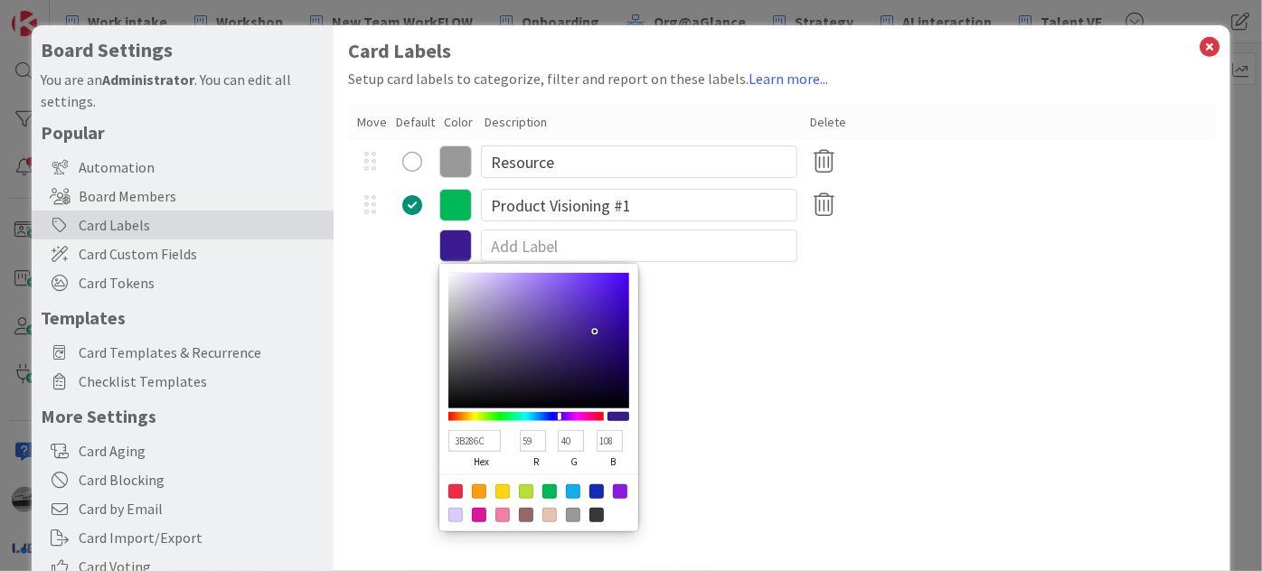
type input "41306C"
type input "65"
type input "48"
type input "53427D"
type input "83"
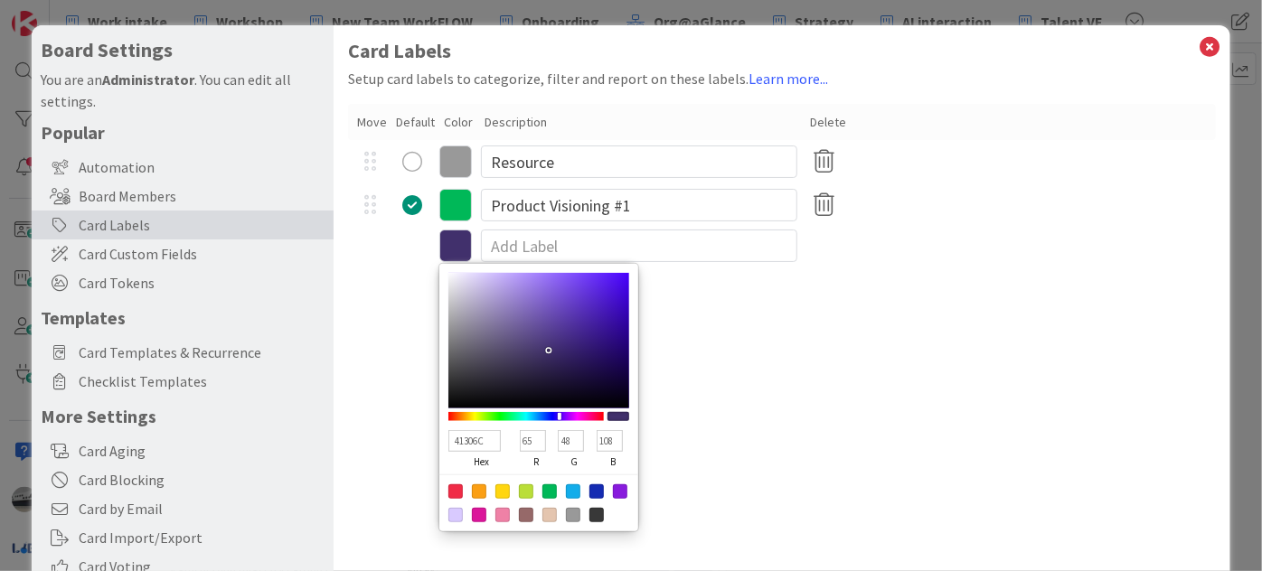
type input "66"
type input "125"
type input "6F5D9C"
type input "111"
type input "93"
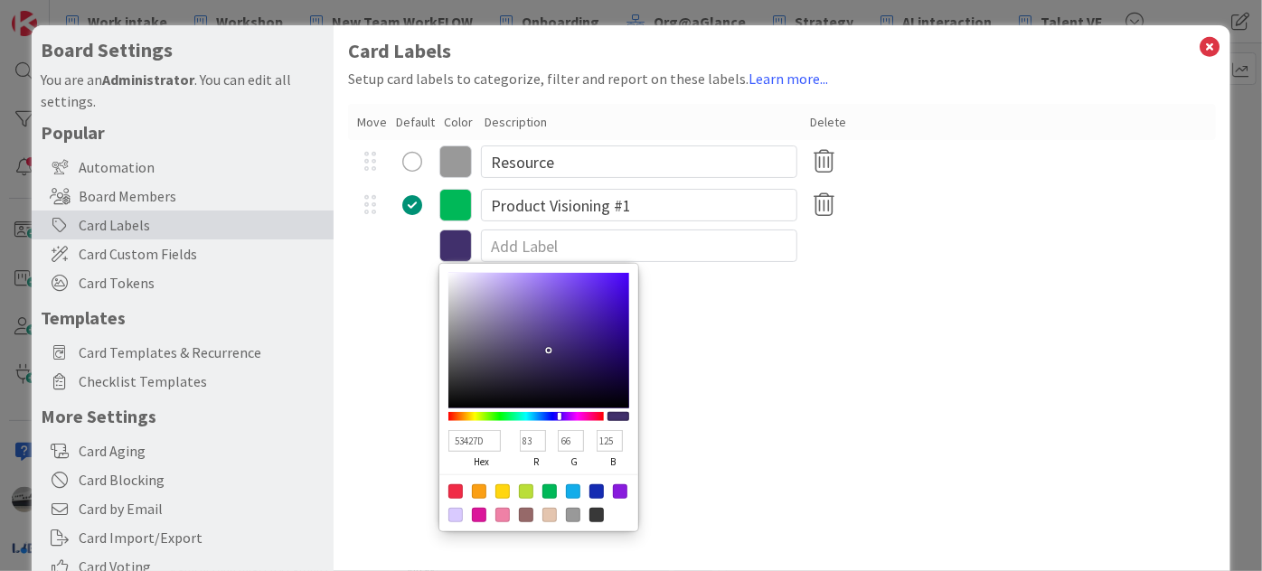
type input "156"
type input "8370B2"
type input "131"
type input "112"
type input "178"
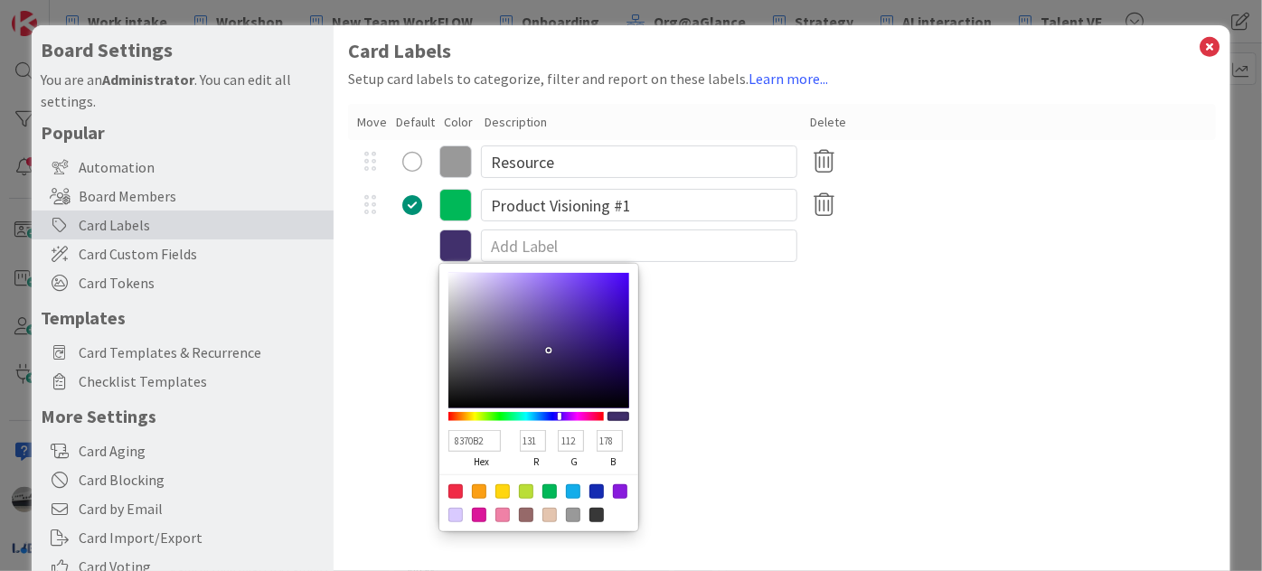
type input "8B77BB"
type input "139"
type input "119"
type input "187"
type input "8C78BC"
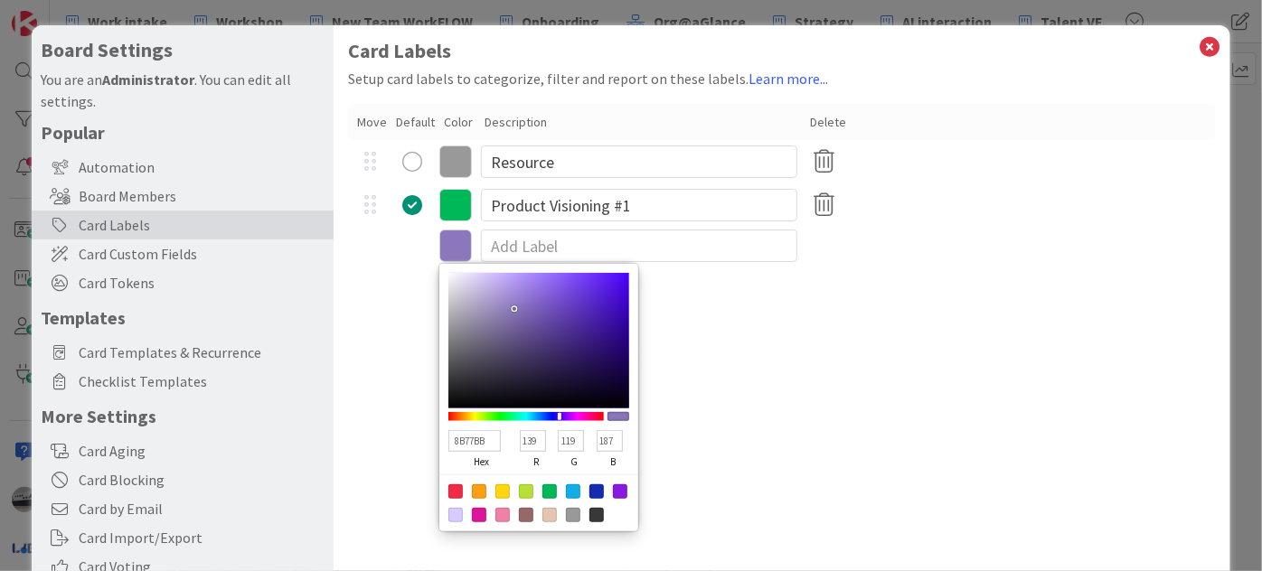
type input "140"
type input "120"
type input "188"
type input "907BC1"
type input "144"
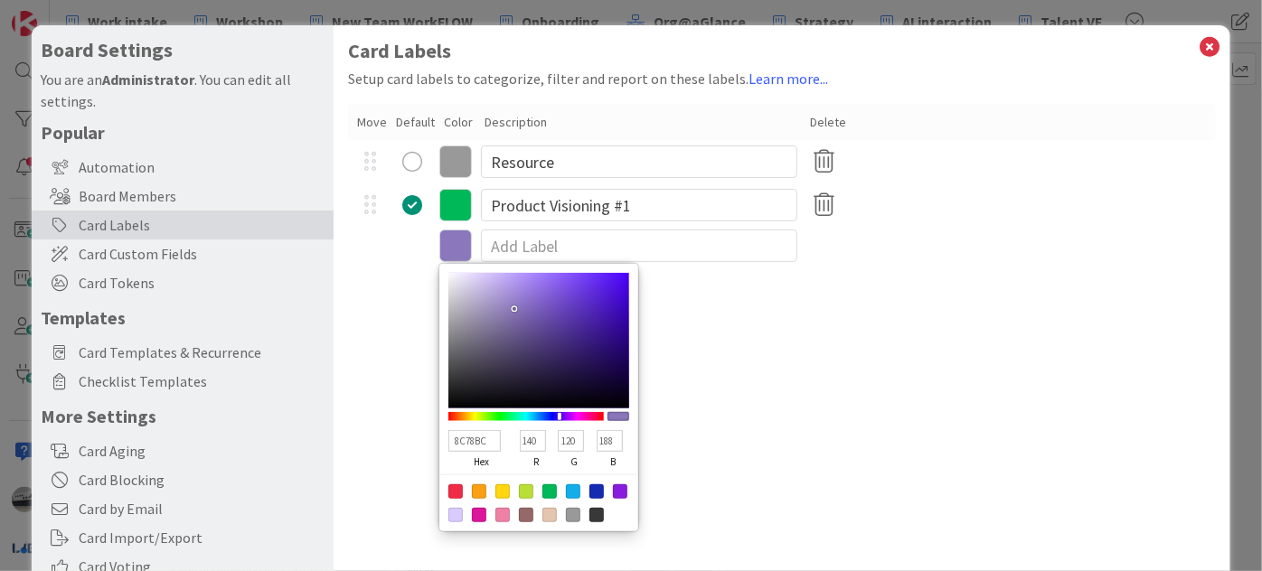
type input "123"
type input "193"
type input "9680C8"
type input "150"
type input "128"
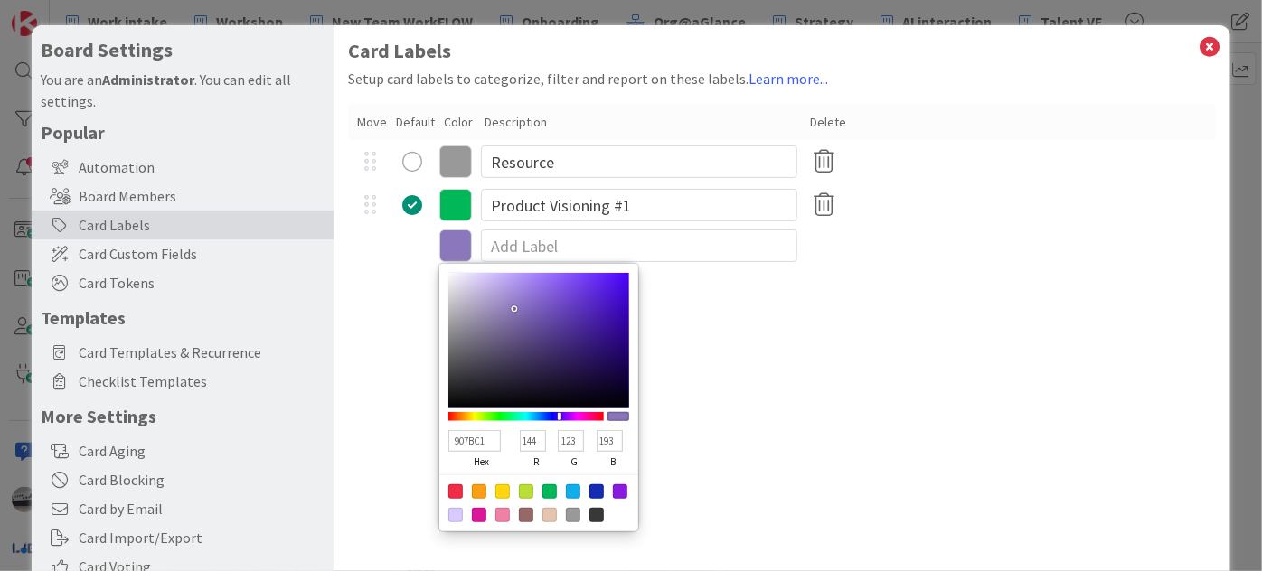
type input "200"
type input "9B83D1"
type input "155"
type input "131"
type input "209"
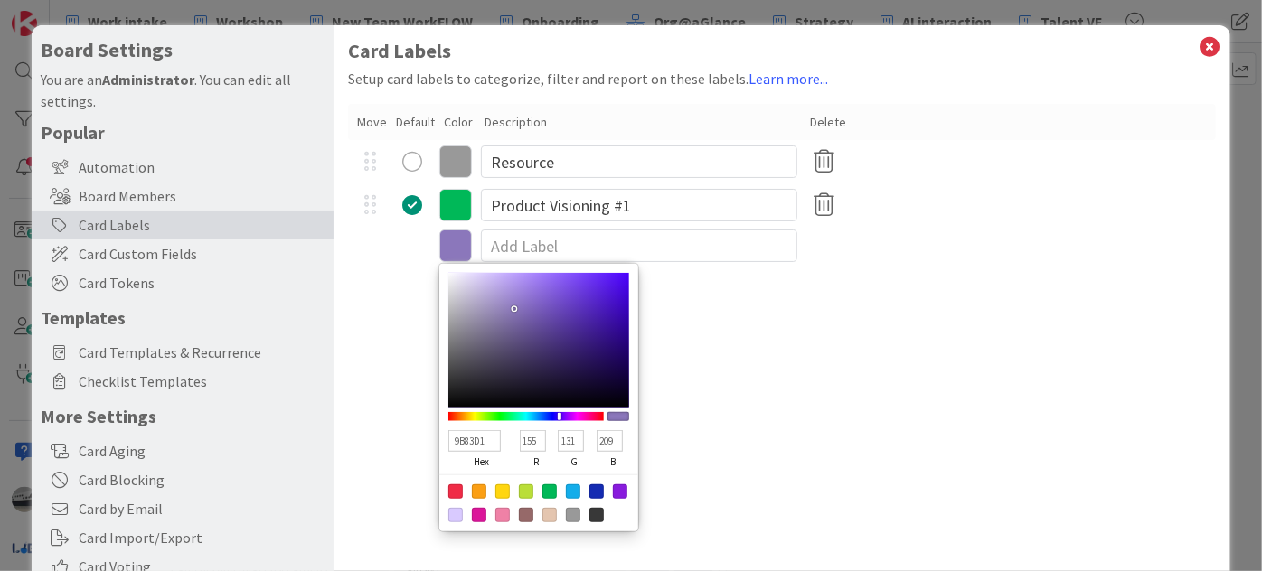
type input "9678D8"
type input "150"
type input "120"
type input "216"
type input "845DD9"
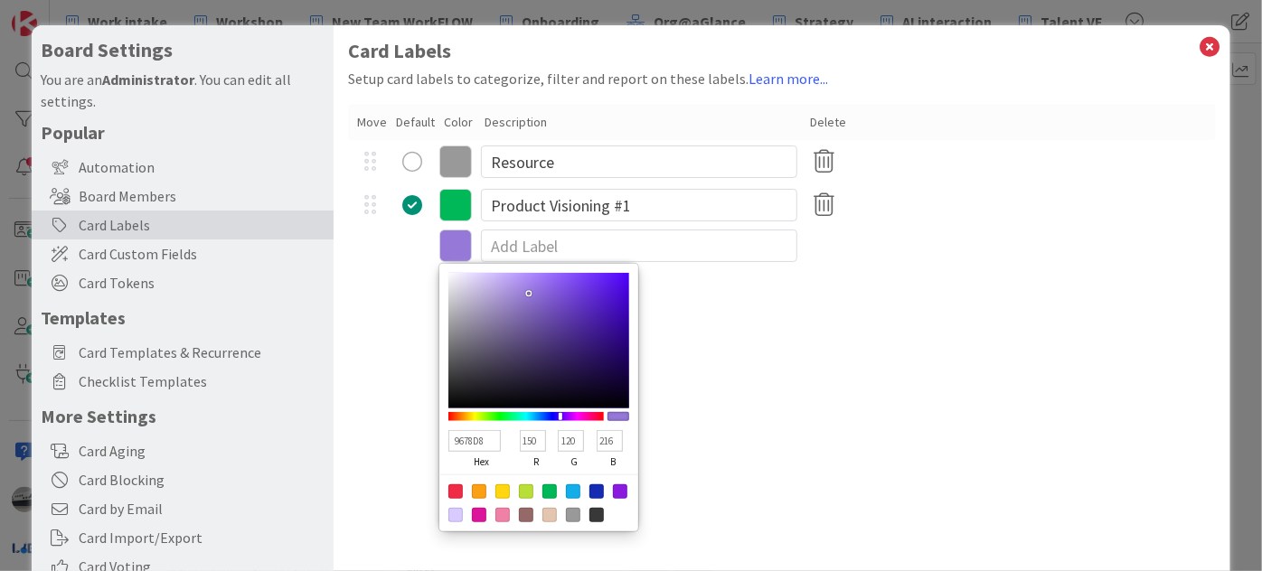
type input "132"
type input "93"
type input "217"
type input "7445DB"
type input "116"
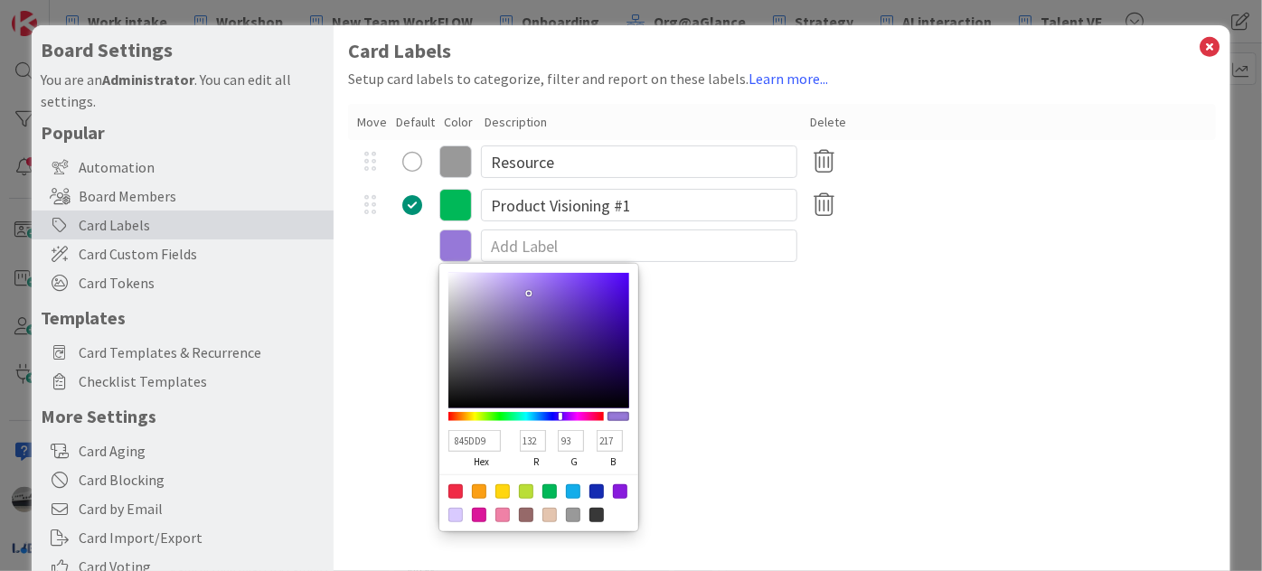
type input "69"
type input "219"
type input "6B38DB"
type input "107"
type input "56"
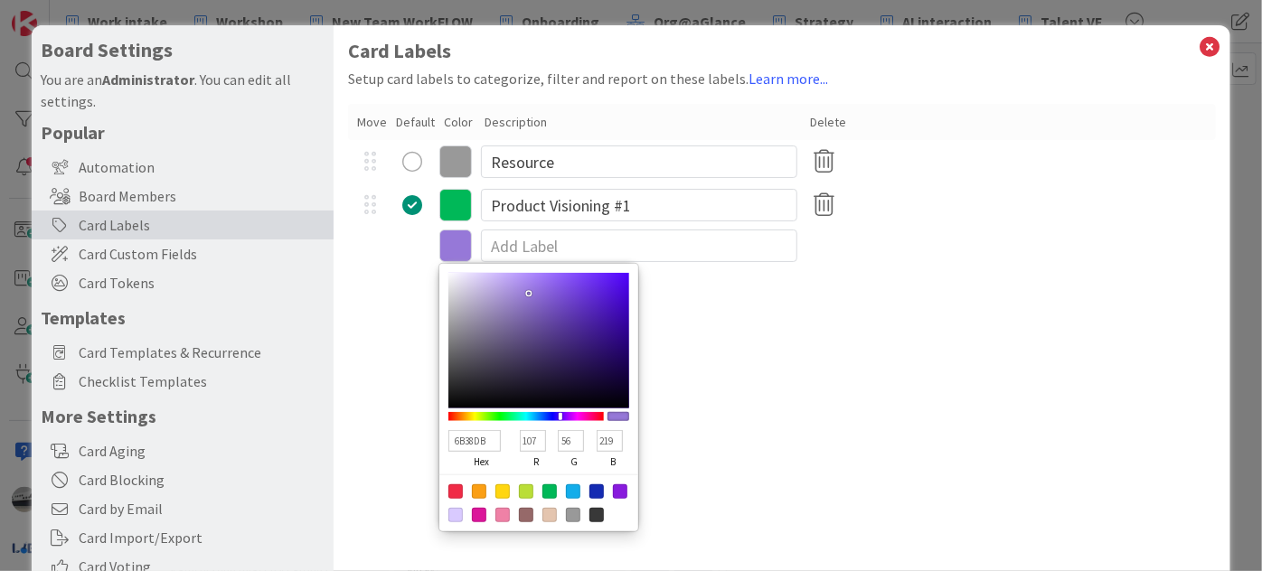
type input "6B37DB"
type input "55"
drag, startPoint x: 595, startPoint y: 332, endPoint x: 583, endPoint y: 292, distance: 41.5
click at [583, 292] on div at bounding box center [538, 341] width 181 height 136
click at [597, 236] on input at bounding box center [639, 246] width 316 height 33
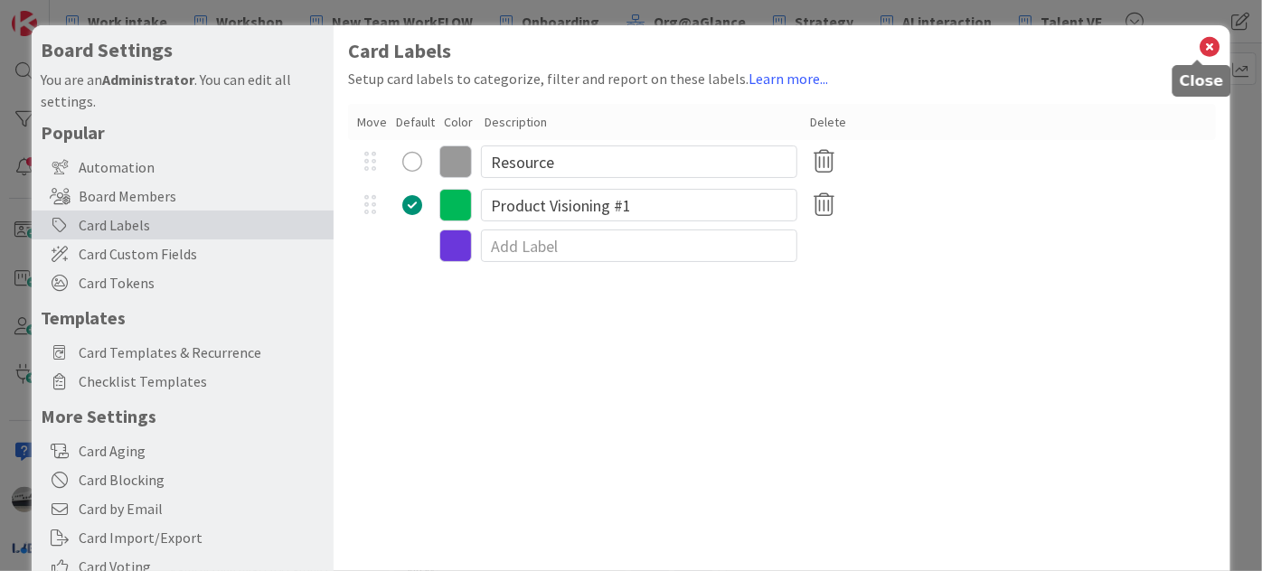
click at [1203, 47] on icon at bounding box center [1210, 46] width 24 height 25
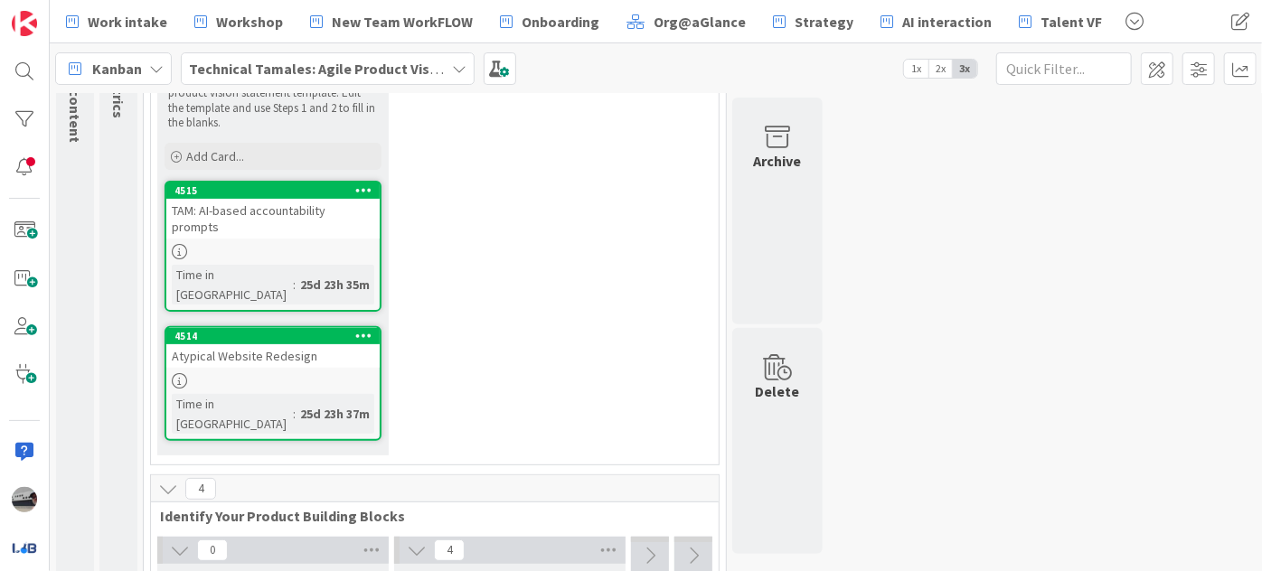
scroll to position [246, 0]
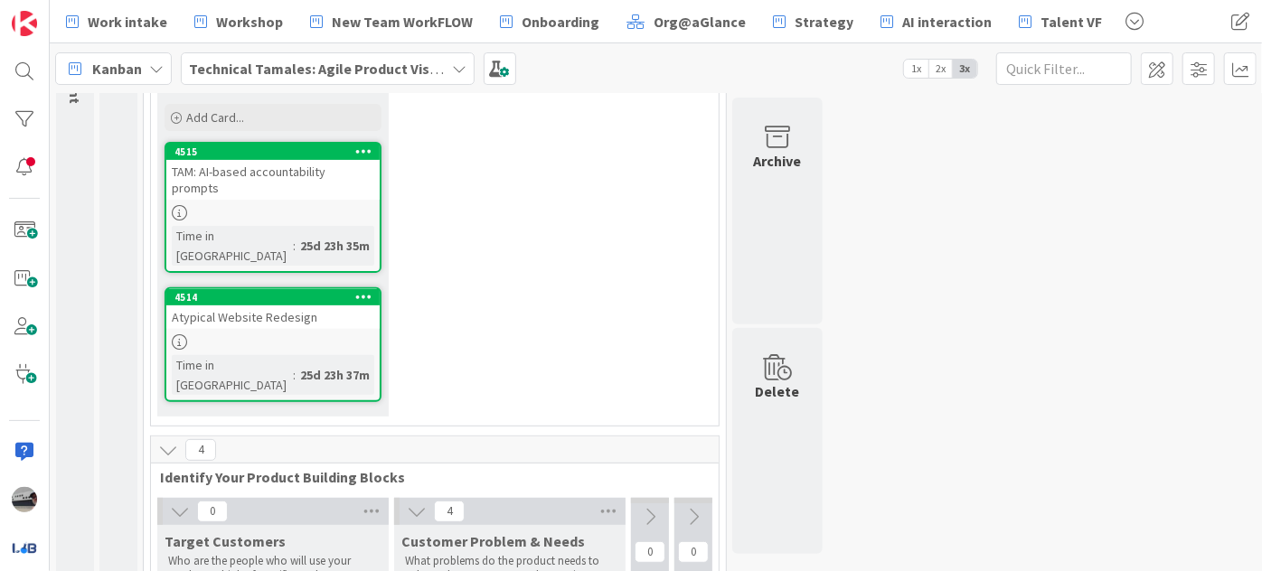
click at [268, 161] on div "TAM: AI-based accountability prompts" at bounding box center [272, 180] width 213 height 40
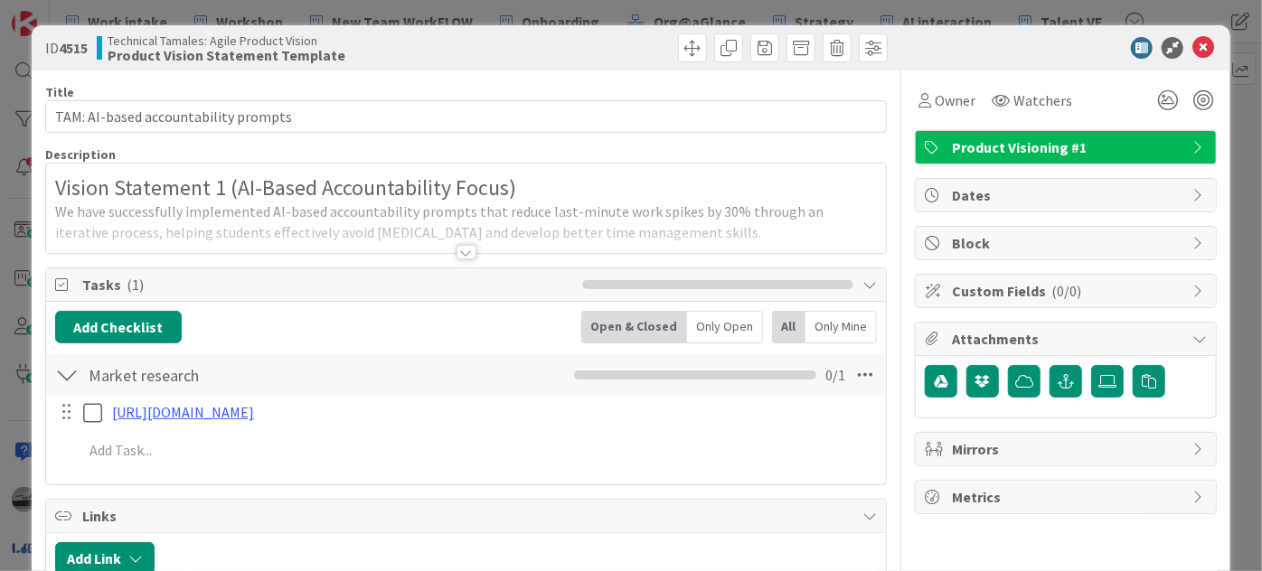
click at [1044, 144] on span "Product Visioning #1" at bounding box center [1067, 147] width 231 height 22
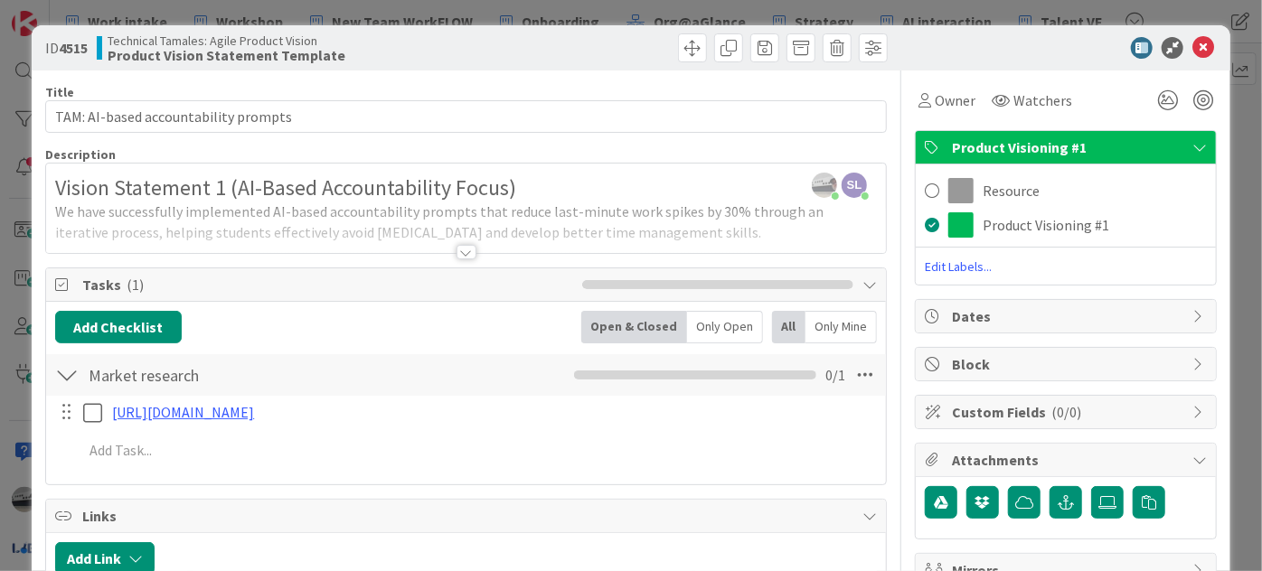
click at [948, 267] on span "Edit Labels..." at bounding box center [1066, 267] width 300 height 18
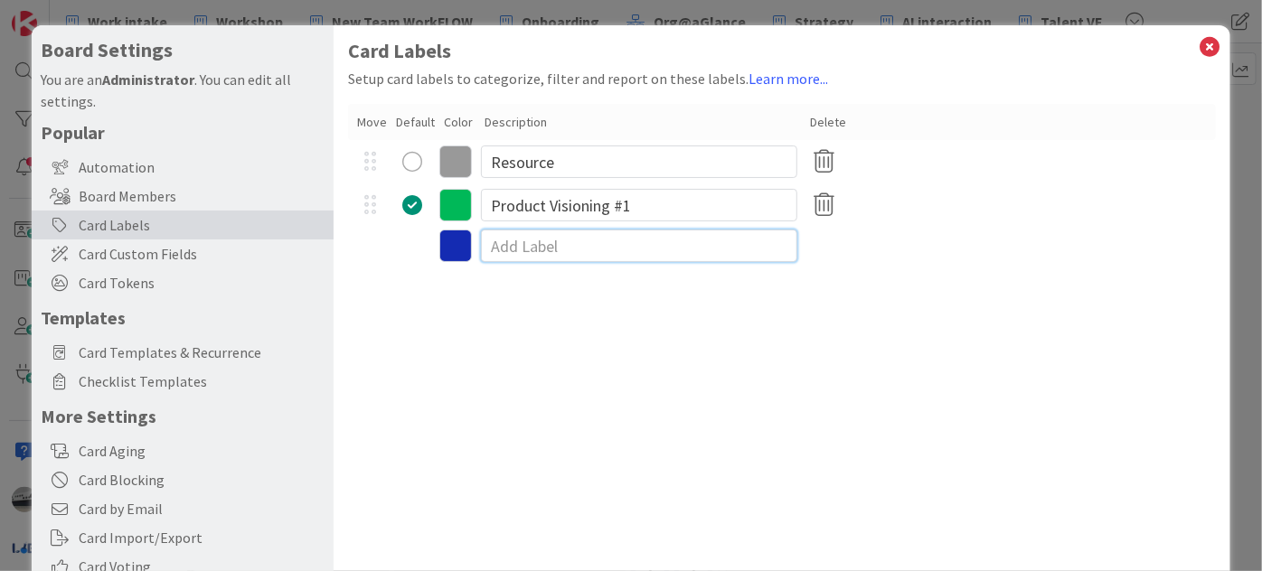
click at [551, 243] on input at bounding box center [639, 246] width 316 height 33
type input "TAM"
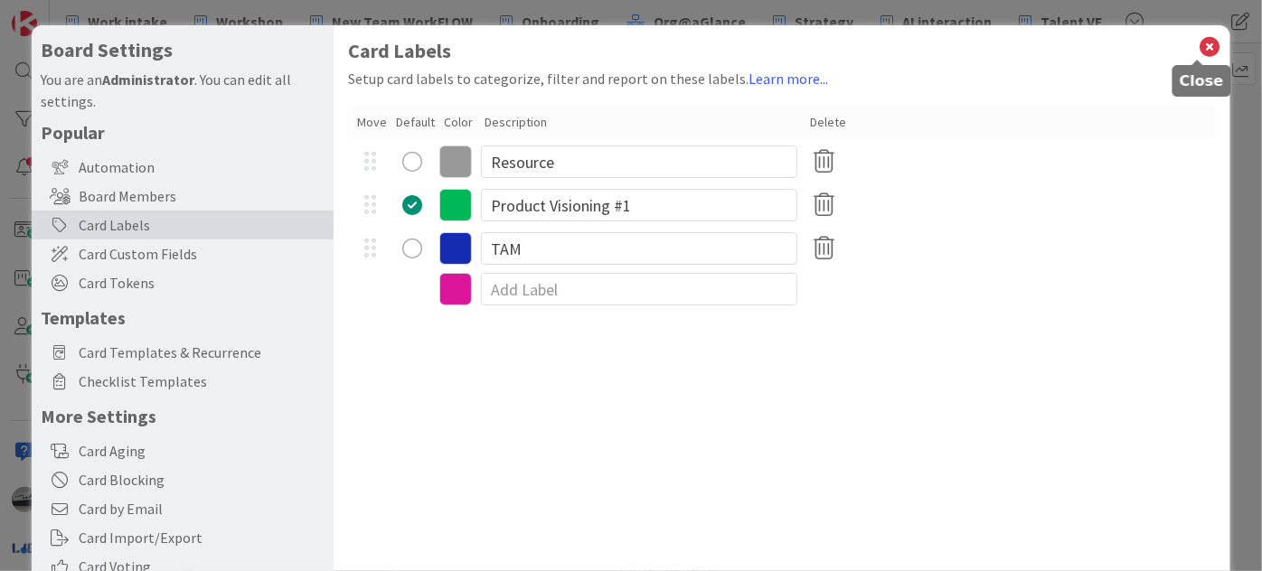
click at [1198, 45] on icon at bounding box center [1210, 46] width 24 height 25
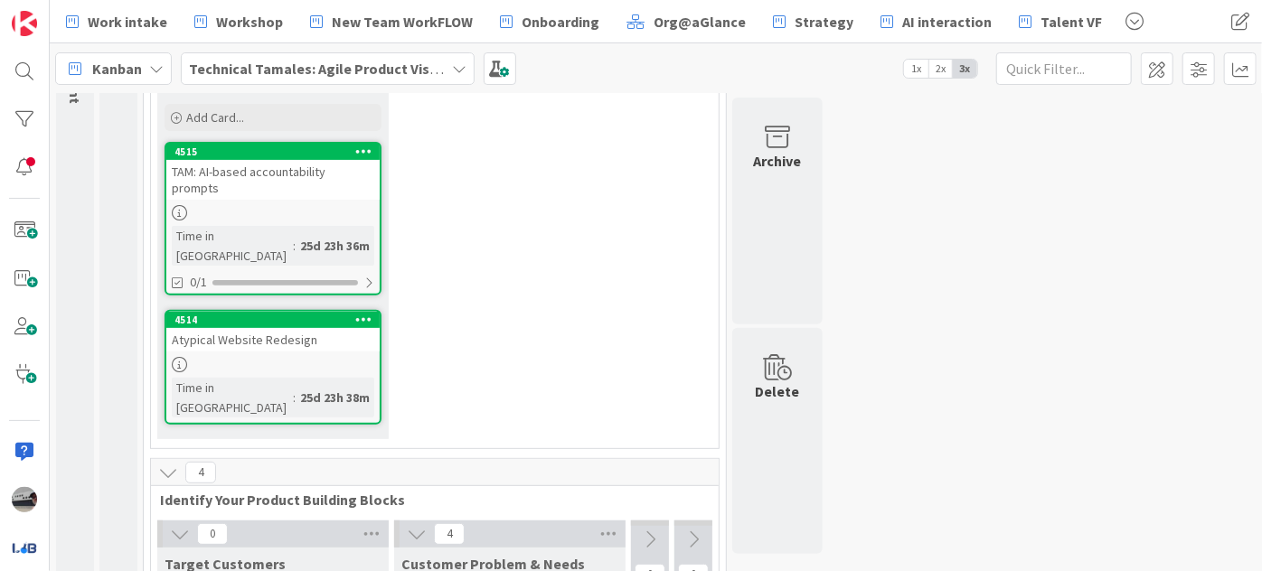
click at [318, 161] on div "TAM: AI-based accountability prompts" at bounding box center [272, 180] width 213 height 40
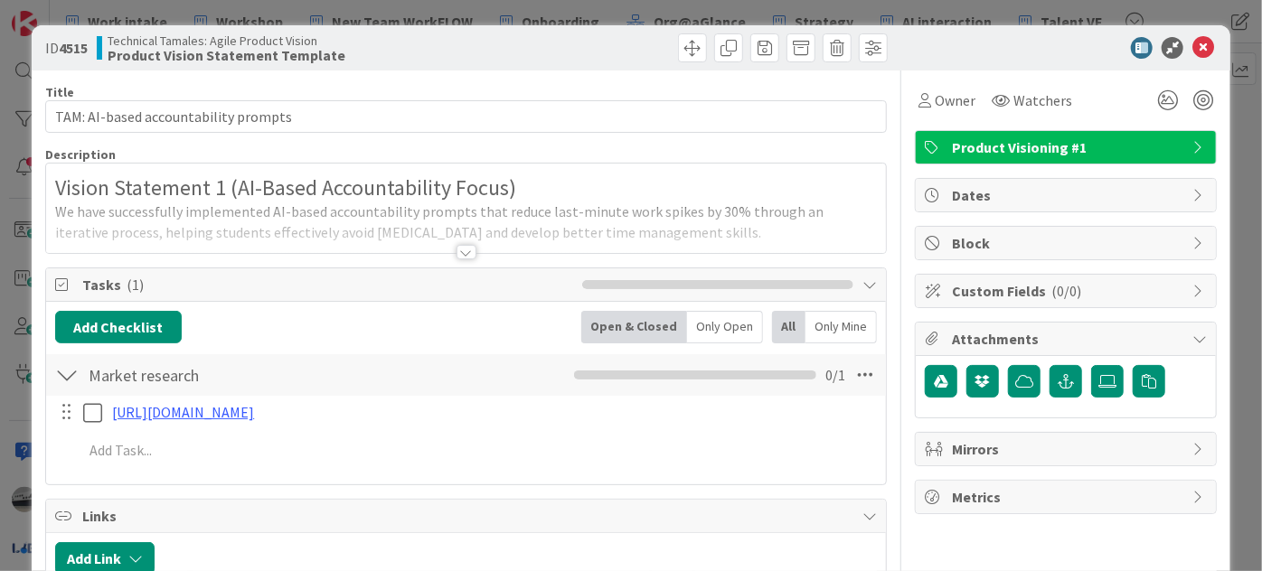
click at [1073, 148] on span "Product Visioning #1" at bounding box center [1067, 147] width 231 height 22
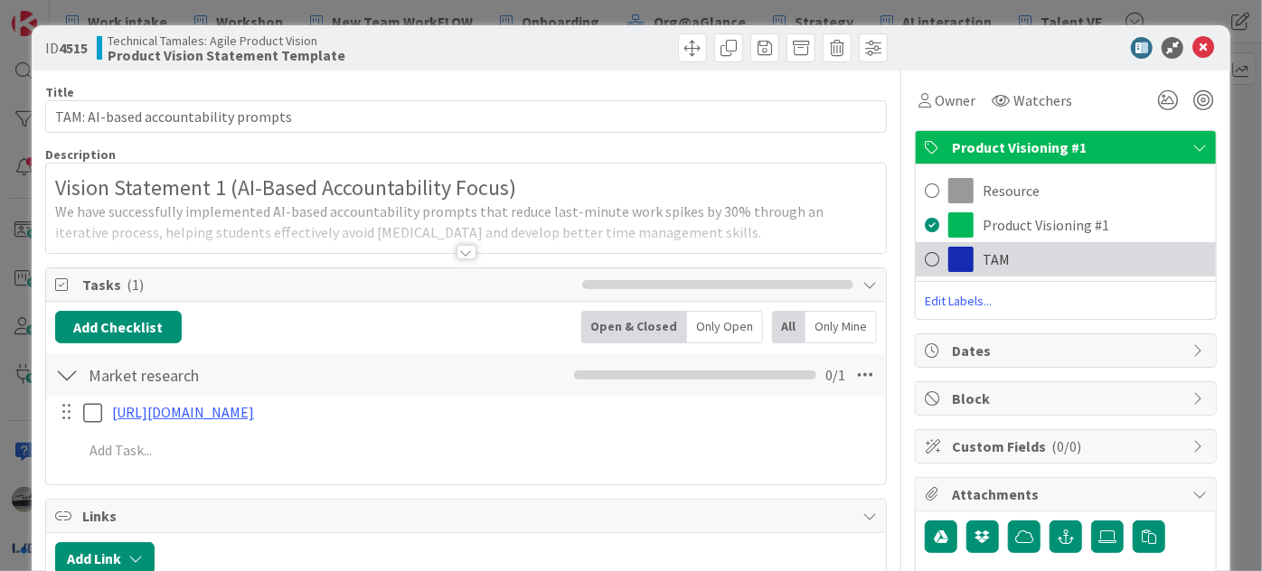
click at [987, 265] on span "TAM" at bounding box center [996, 260] width 27 height 22
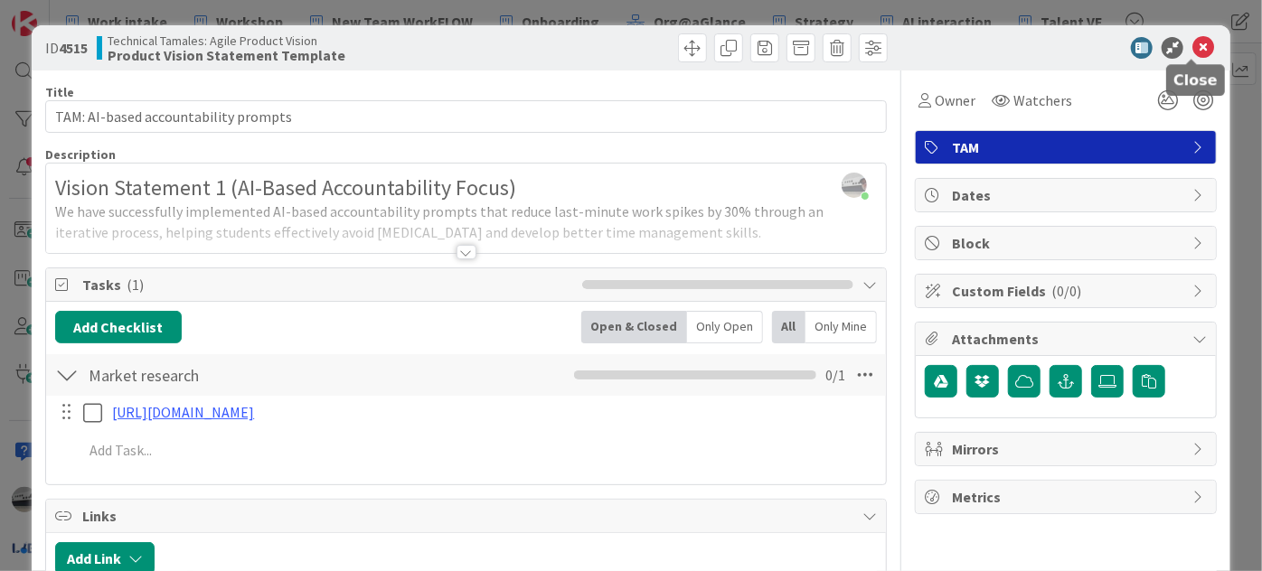
click at [1200, 42] on icon at bounding box center [1203, 48] width 22 height 22
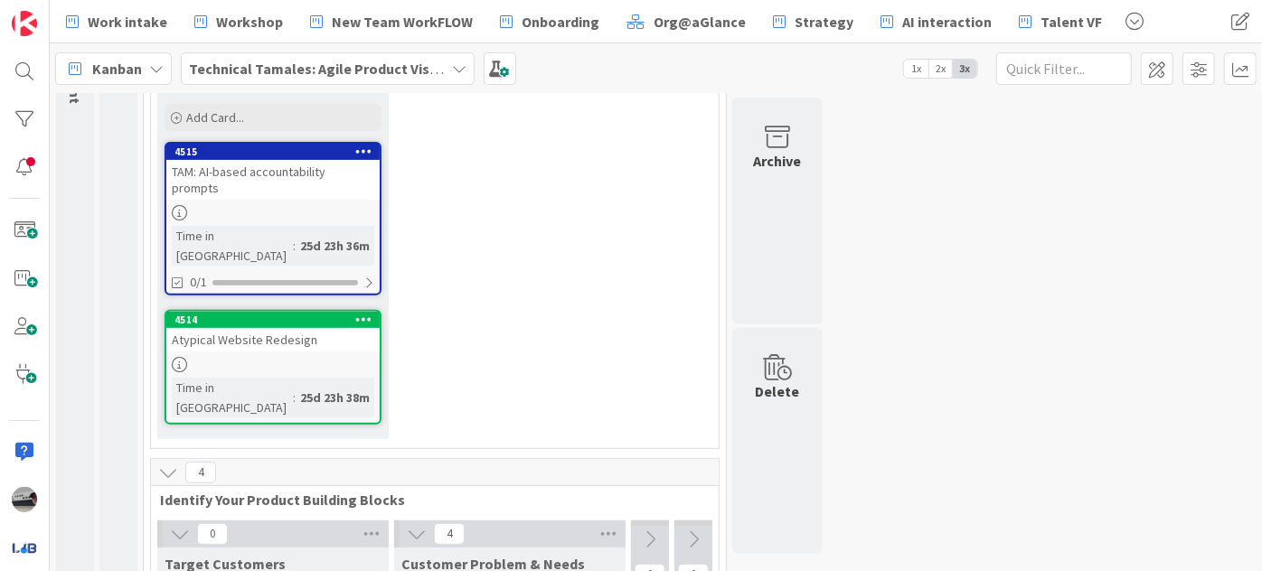
click at [316, 169] on div "TAM: AI-based accountability prompts" at bounding box center [272, 180] width 213 height 40
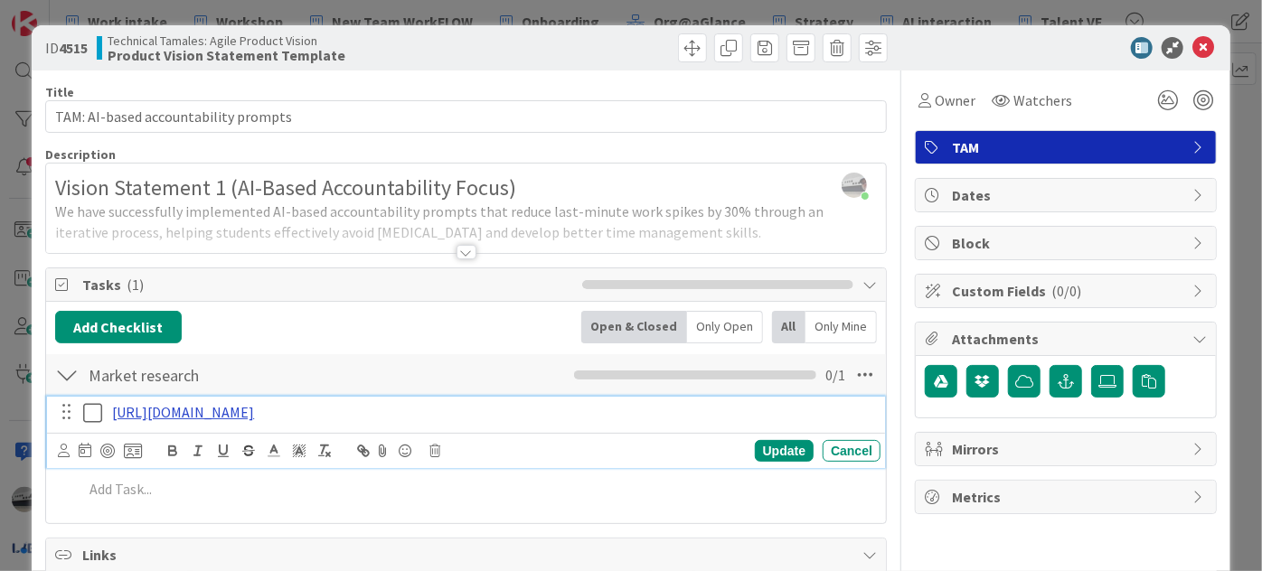
click at [254, 411] on link "https://docs.google.com/document/d/1pc8523OQk7_OxoHOqhILphXcWGXaJ9h9bhwq6ClSni8…" at bounding box center [183, 412] width 142 height 18
click at [441, 445] on link "https://docs.google.com/document/d/1pc8523OQk7_OxoHOqhILphXcWGXaJ9h9bhwq6ClSni8…" at bounding box center [404, 448] width 124 height 24
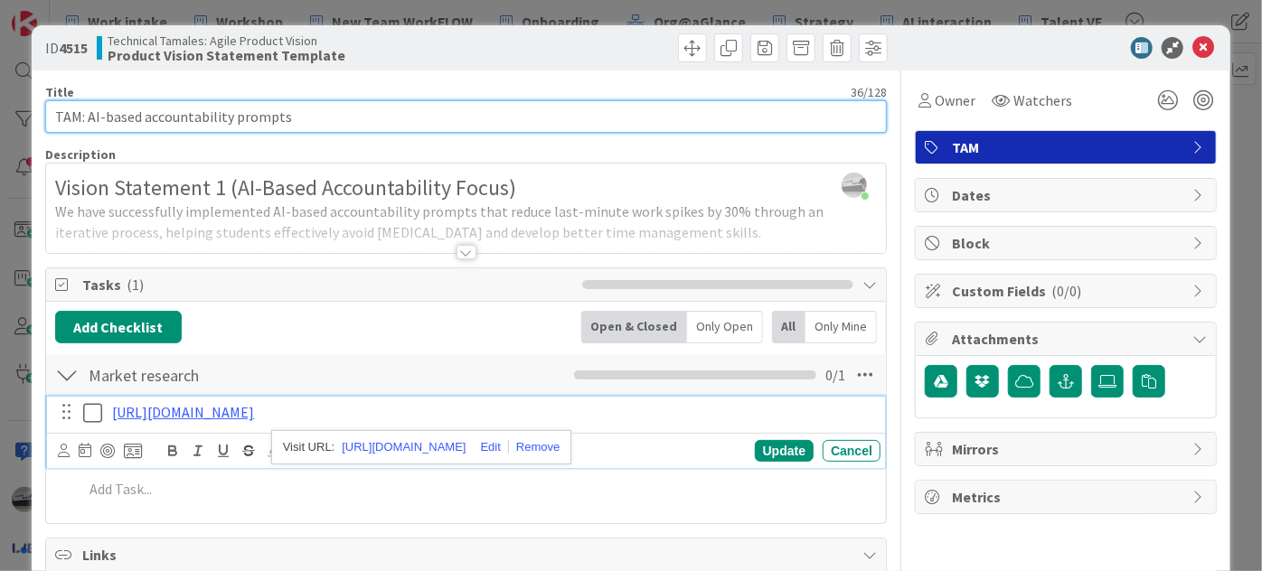
click at [776, 103] on input "TAM: AI-based accountability prompts" at bounding box center [466, 116] width 842 height 33
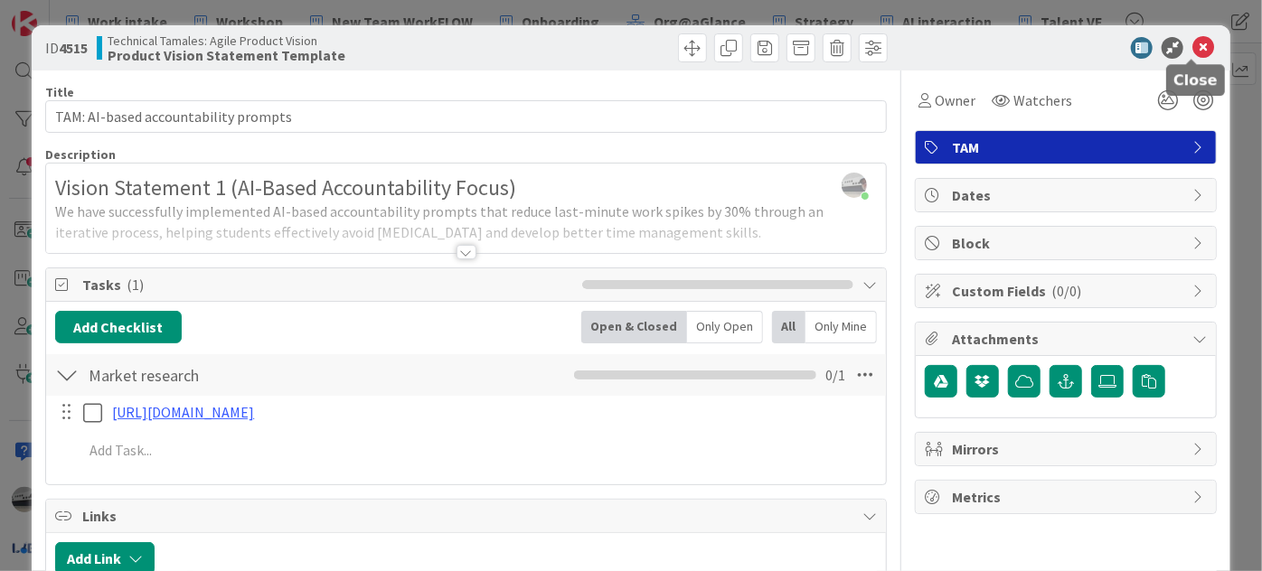
click at [1192, 43] on icon at bounding box center [1203, 48] width 22 height 22
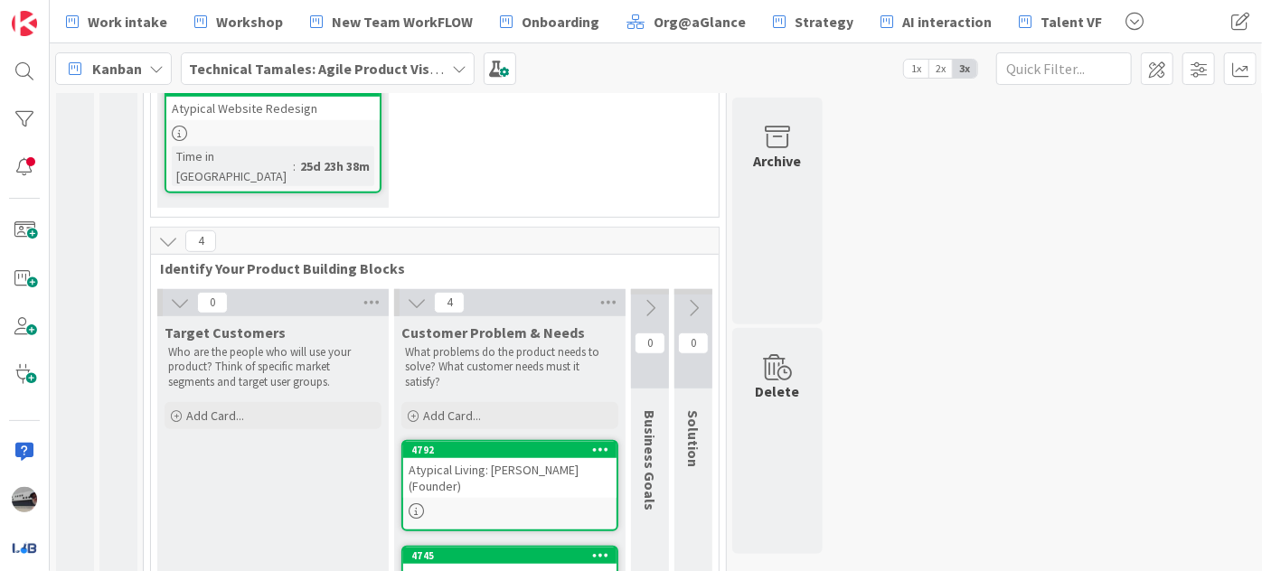
scroll to position [493, 0]
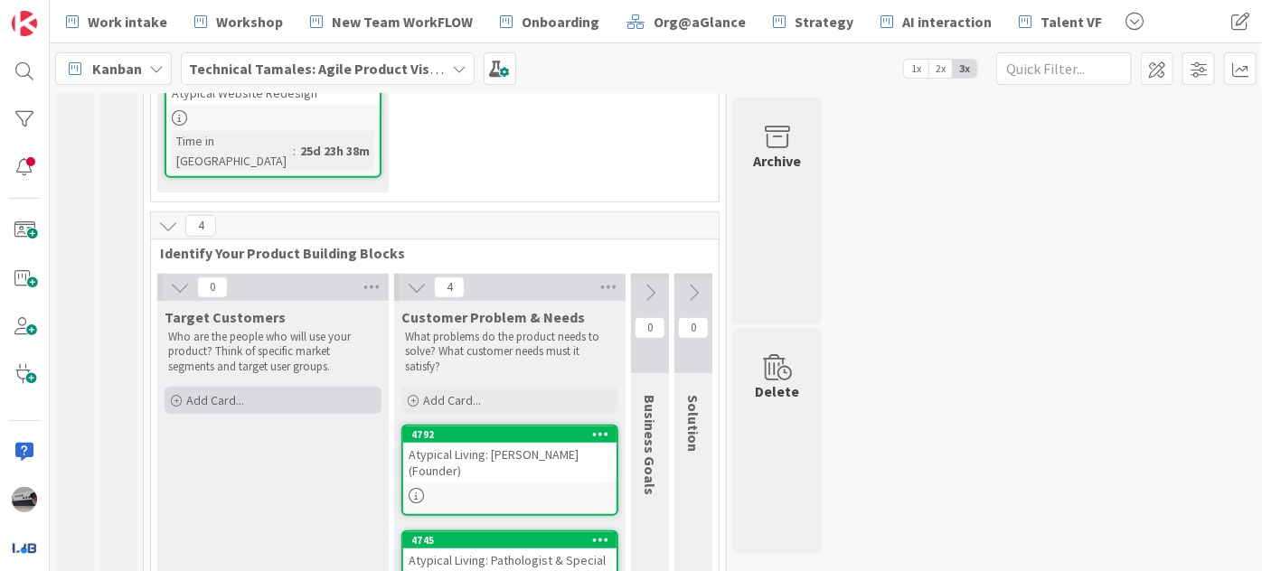
click at [261, 387] on div "Add Card..." at bounding box center [273, 400] width 217 height 27
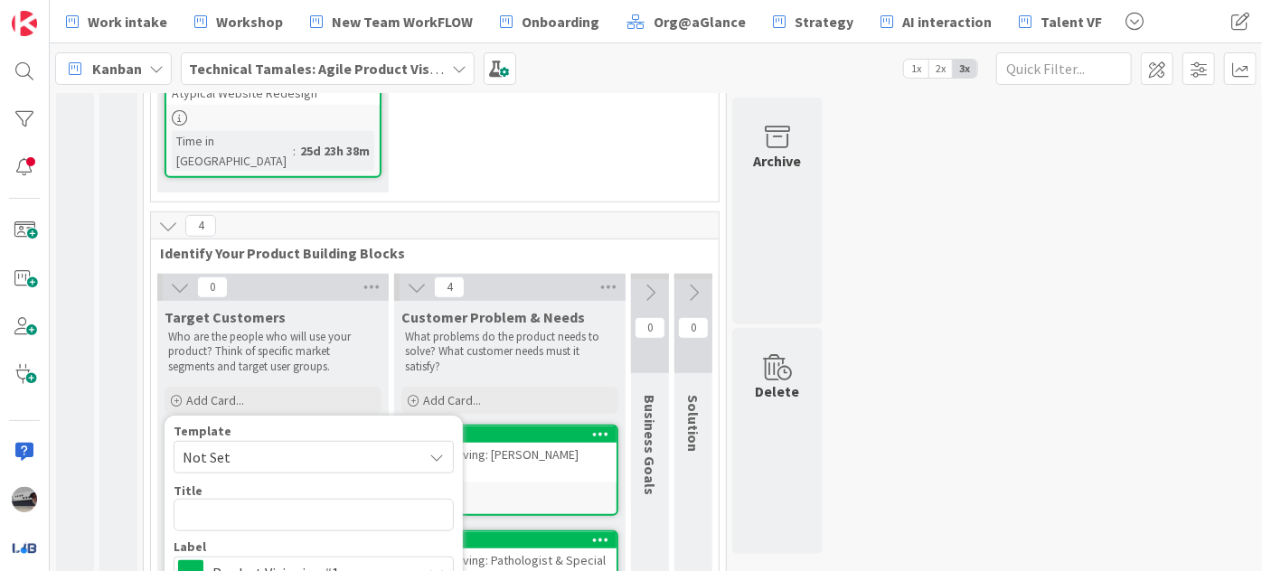
click at [290, 560] on span "Product Visioning #1" at bounding box center [312, 572] width 201 height 25
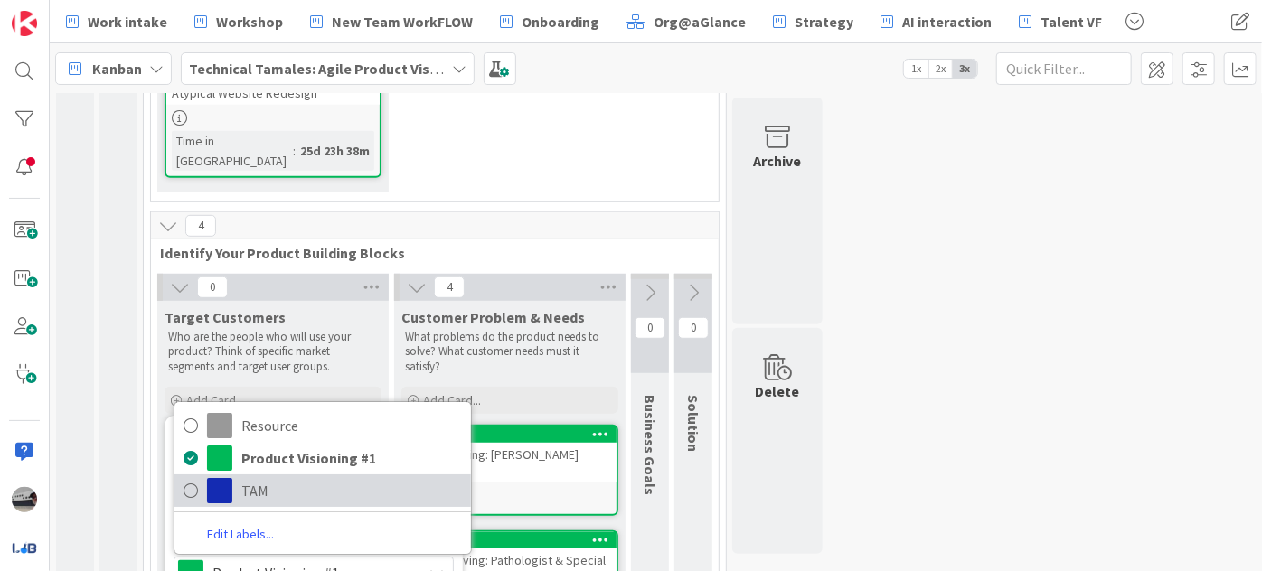
click at [315, 477] on span "TAM" at bounding box center [351, 490] width 221 height 27
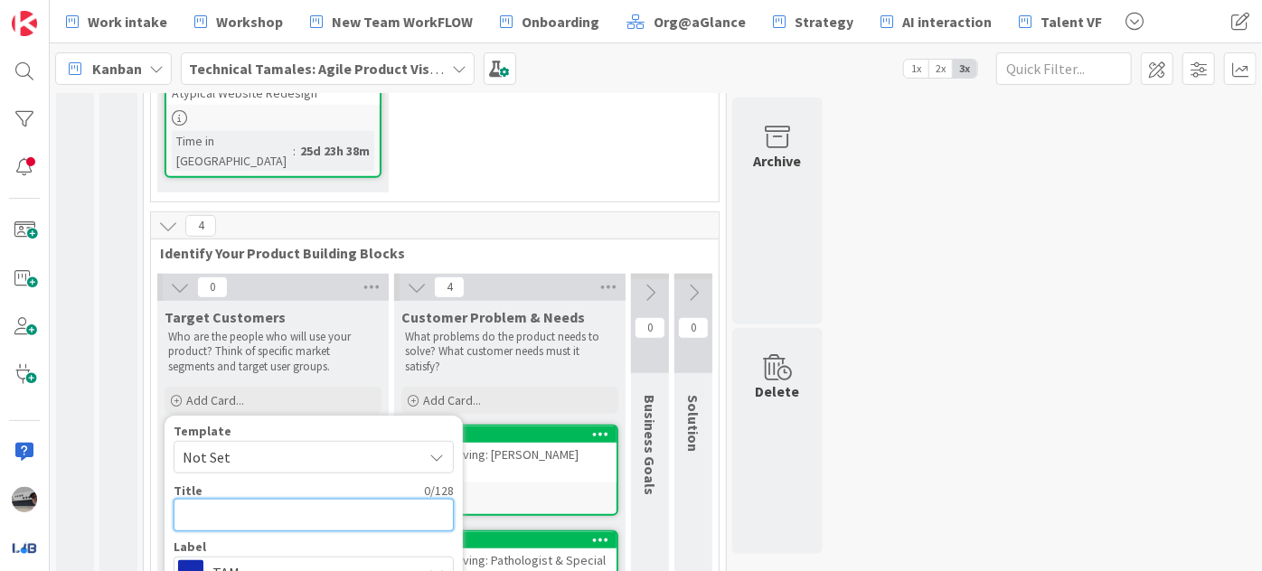
click at [296, 499] on textarea at bounding box center [314, 515] width 280 height 33
type textarea "x"
type textarea "c"
type textarea "x"
type textarea "cu"
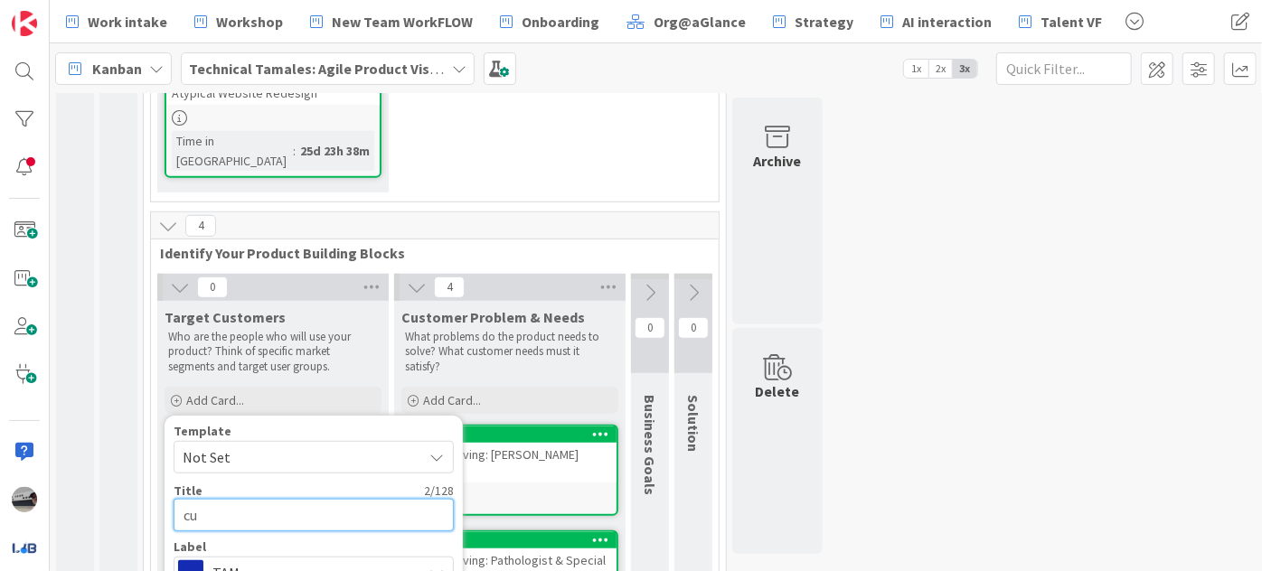
type textarea "x"
type textarea "cus"
type textarea "x"
type textarea "cust"
type textarea "x"
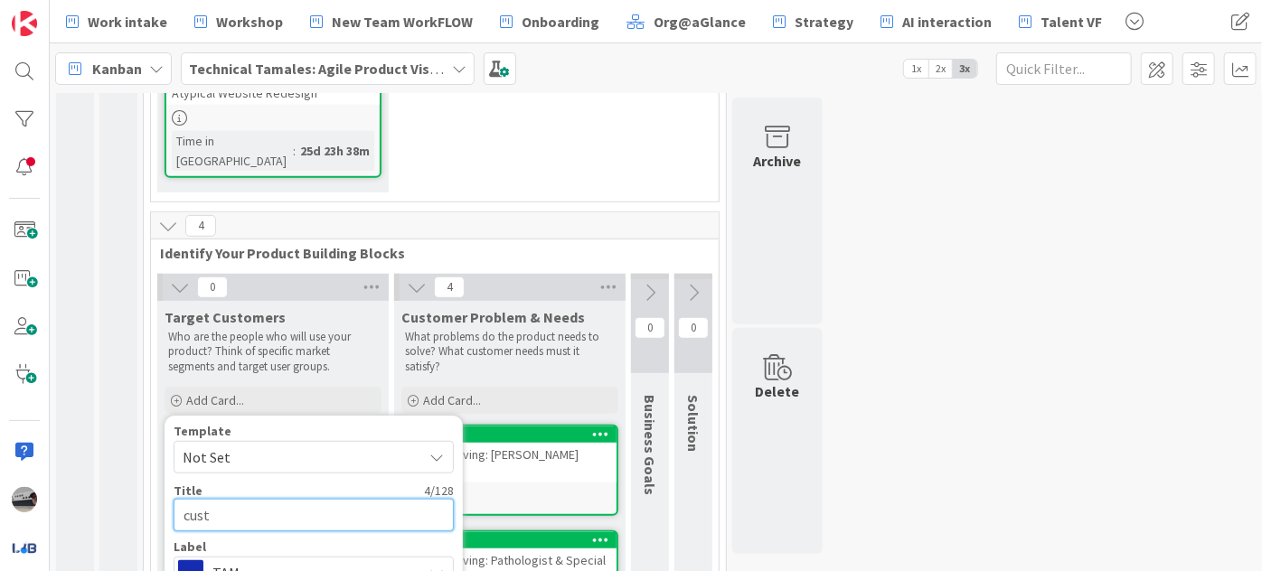
type textarea "cust"
type textarea "x"
type textarea "cust 1"
click at [547, 244] on span "Identify Your Product Building Blocks" at bounding box center [428, 253] width 536 height 18
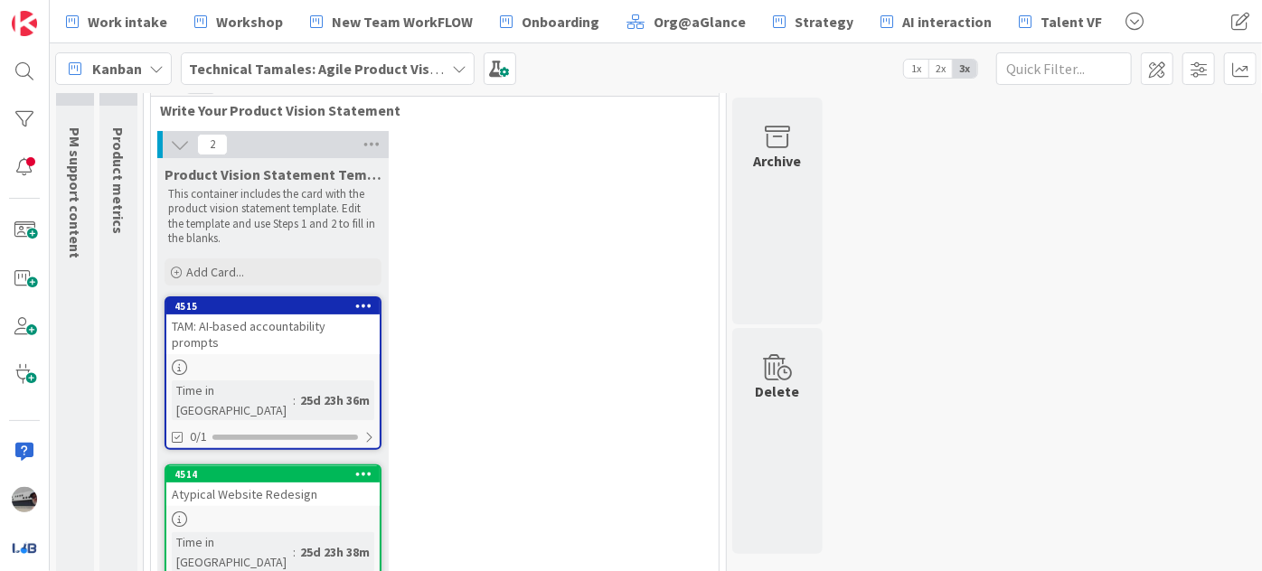
scroll to position [81, 0]
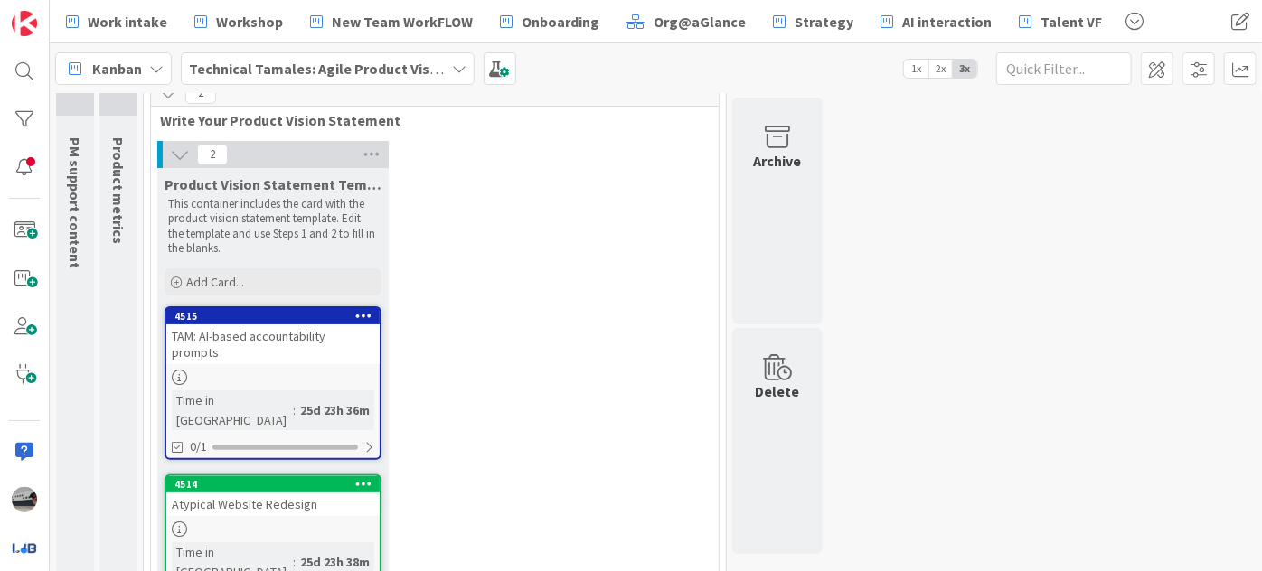
click at [326, 334] on div "TAM: AI-based accountability prompts" at bounding box center [272, 344] width 213 height 40
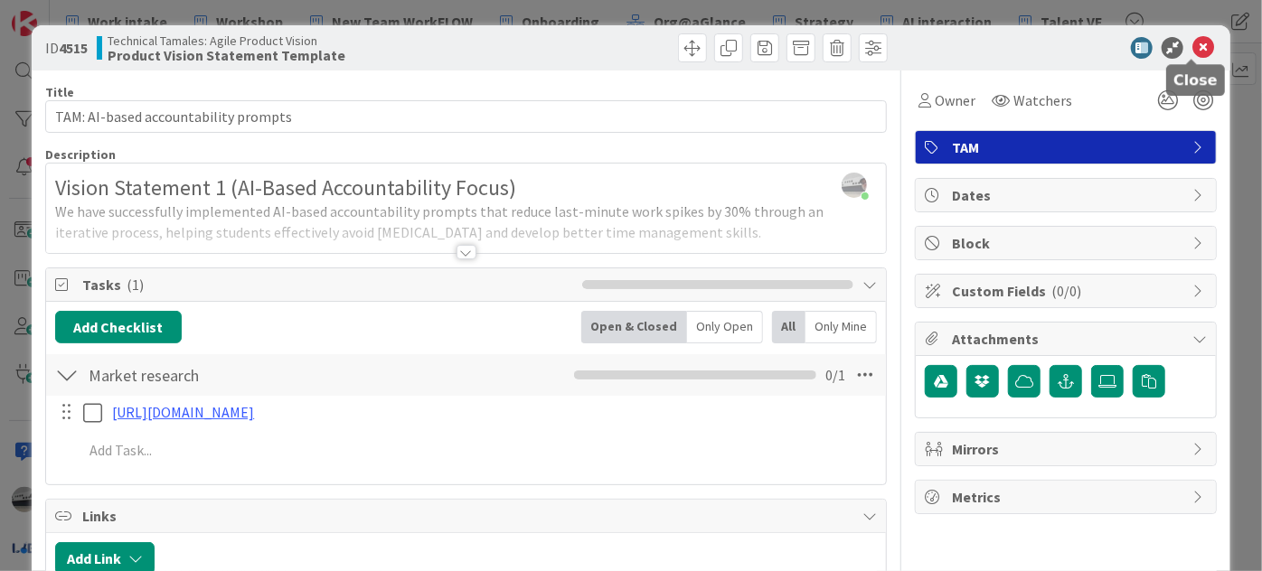
click at [1195, 47] on icon at bounding box center [1203, 48] width 22 height 22
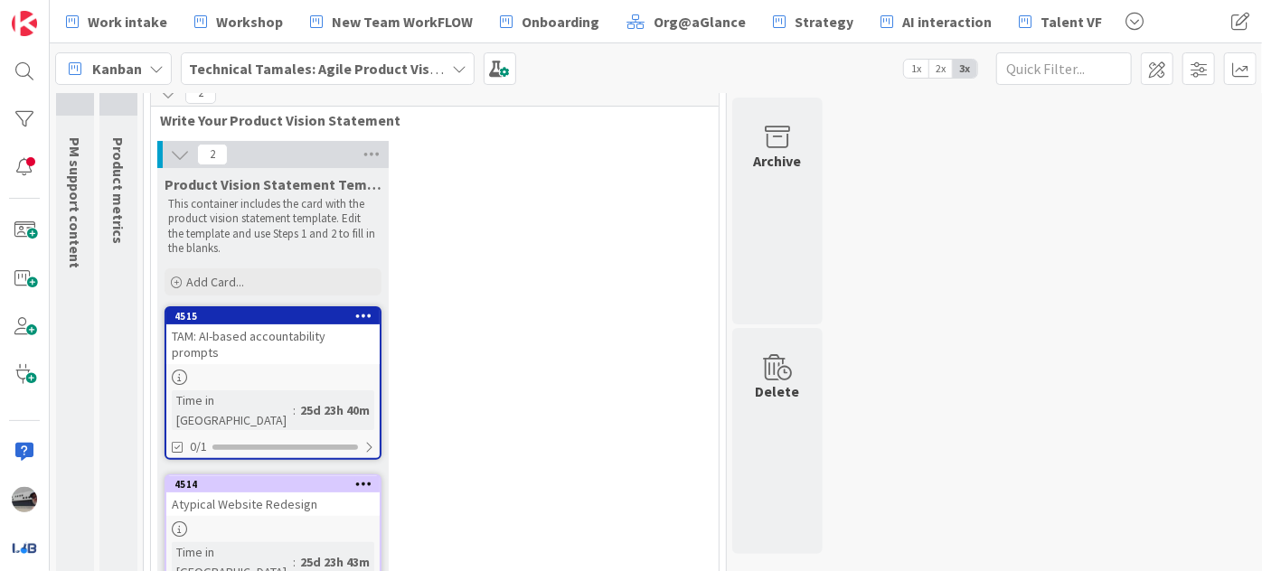
type textarea "x"
